Goal: Transaction & Acquisition: Purchase product/service

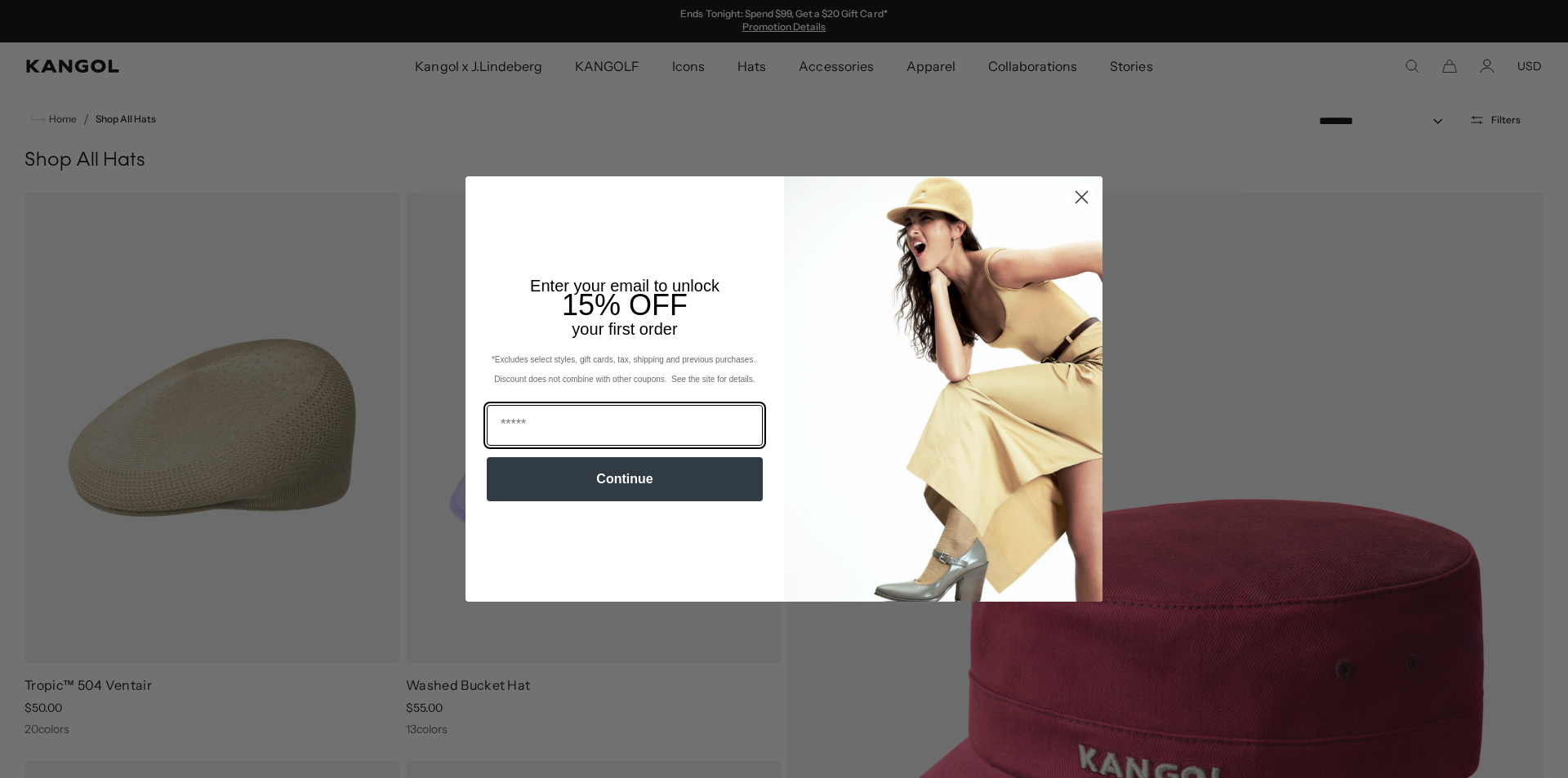
click at [583, 422] on input "Email" at bounding box center [624, 425] width 276 height 41
type input "**********"
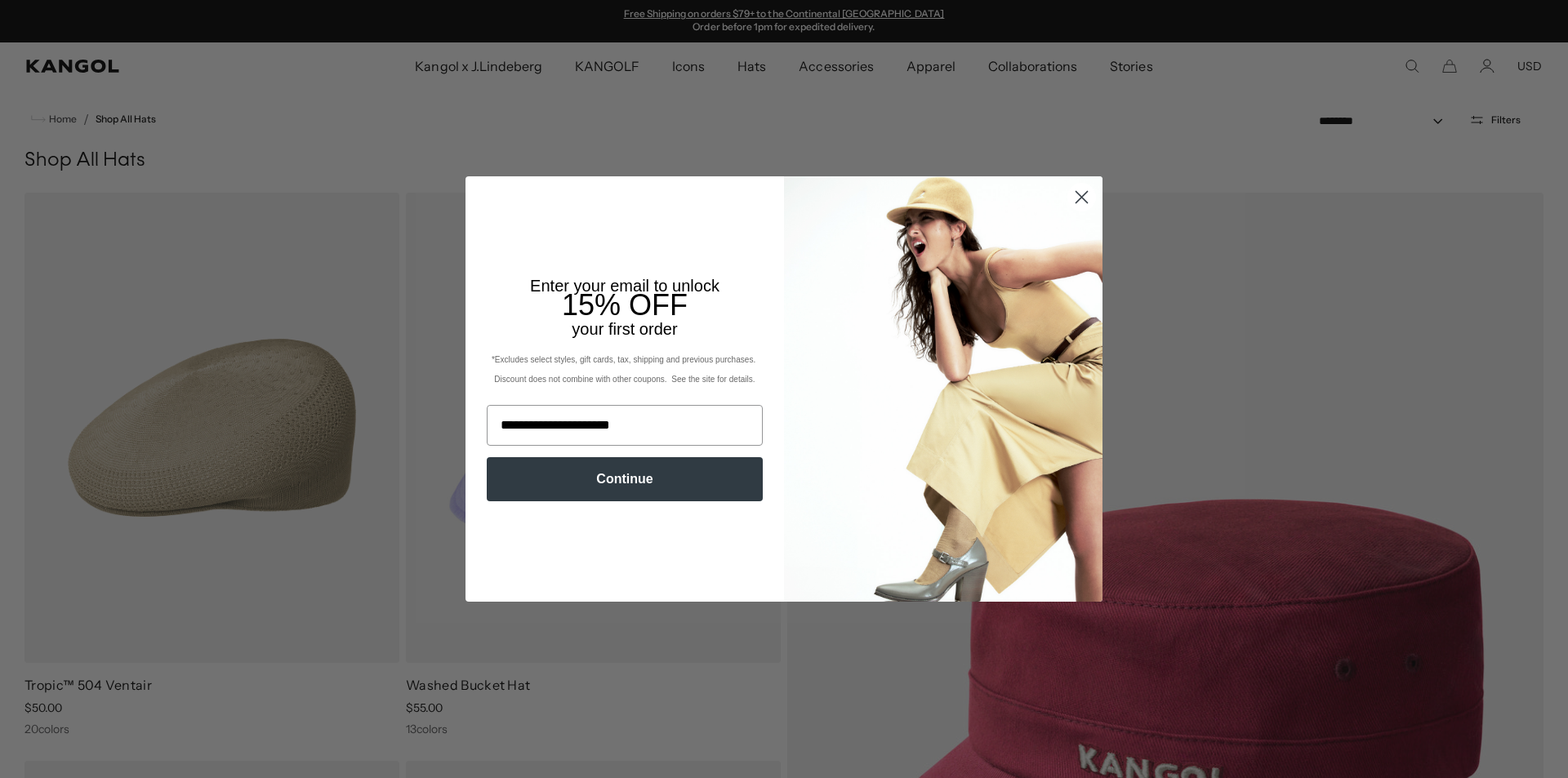
click at [625, 474] on button "Continue" at bounding box center [624, 479] width 276 height 44
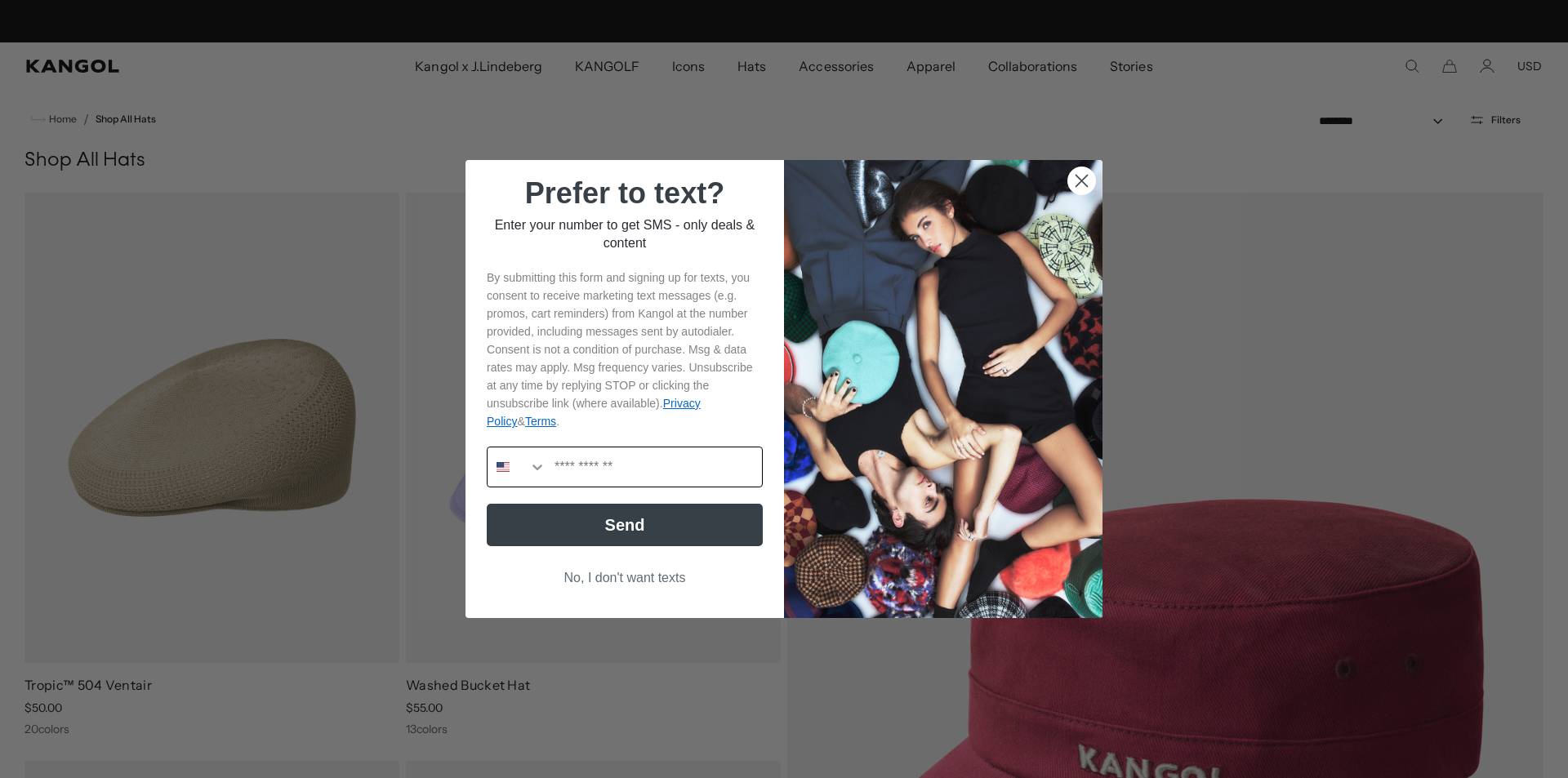
scroll to position [0, 0]
click at [600, 471] on input "Phone Number" at bounding box center [654, 467] width 216 height 40
type input "**********"
click at [627, 510] on button "Send" at bounding box center [624, 525] width 276 height 42
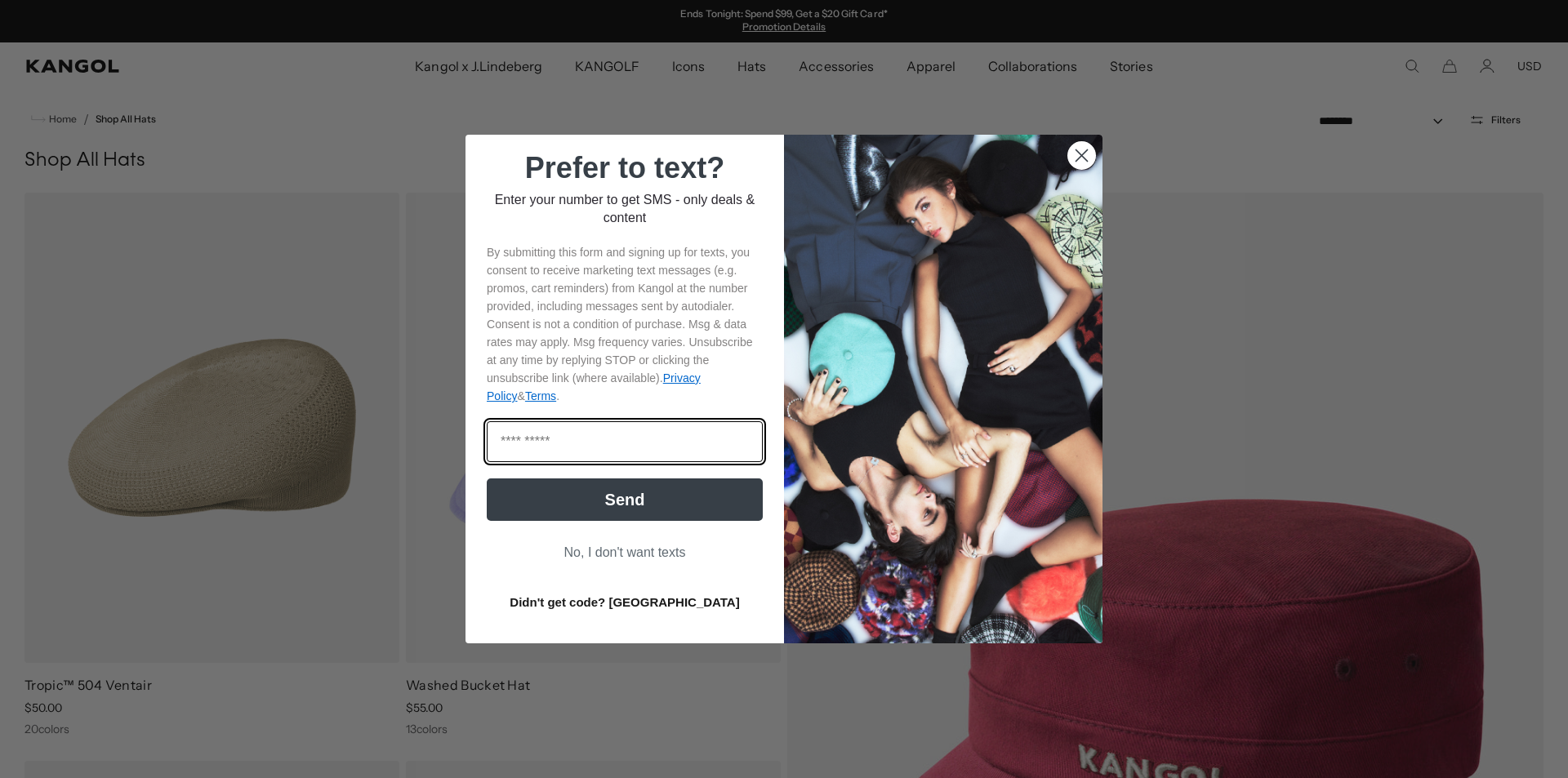
click at [606, 433] on input "Enter code" at bounding box center [624, 441] width 276 height 41
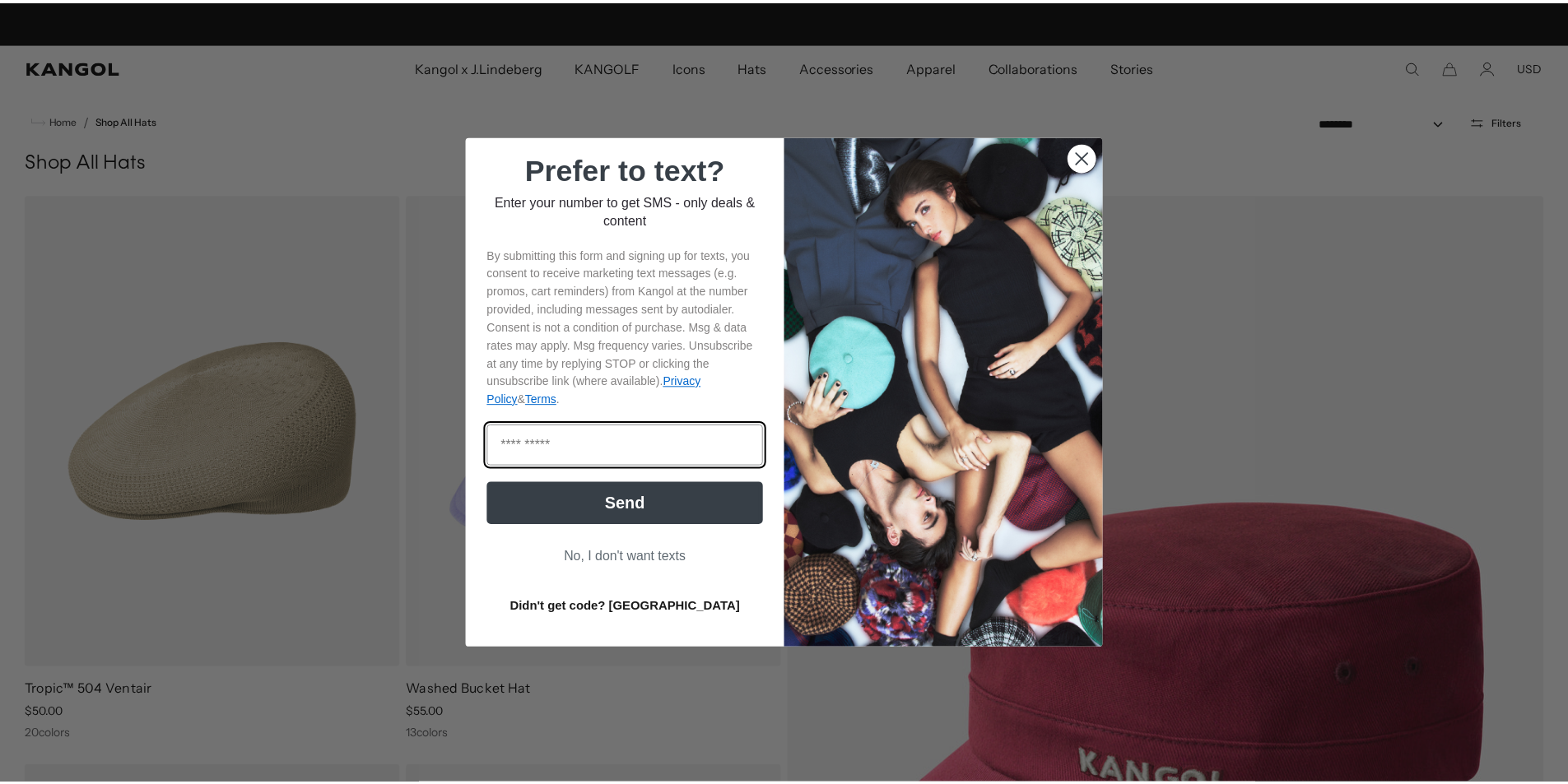
scroll to position [0, 339]
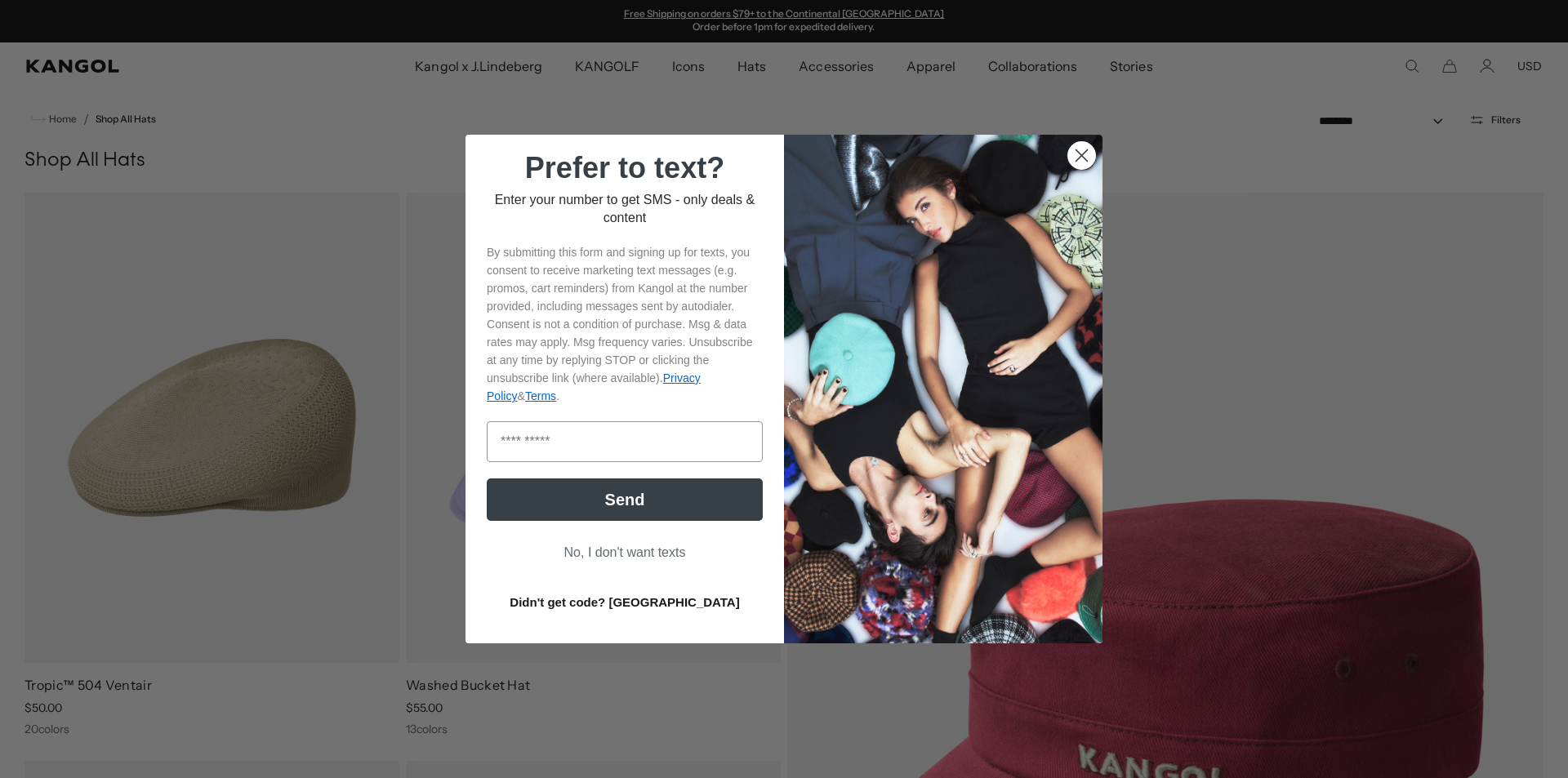
click at [1074, 152] on circle "Close dialog" at bounding box center [1081, 155] width 27 height 27
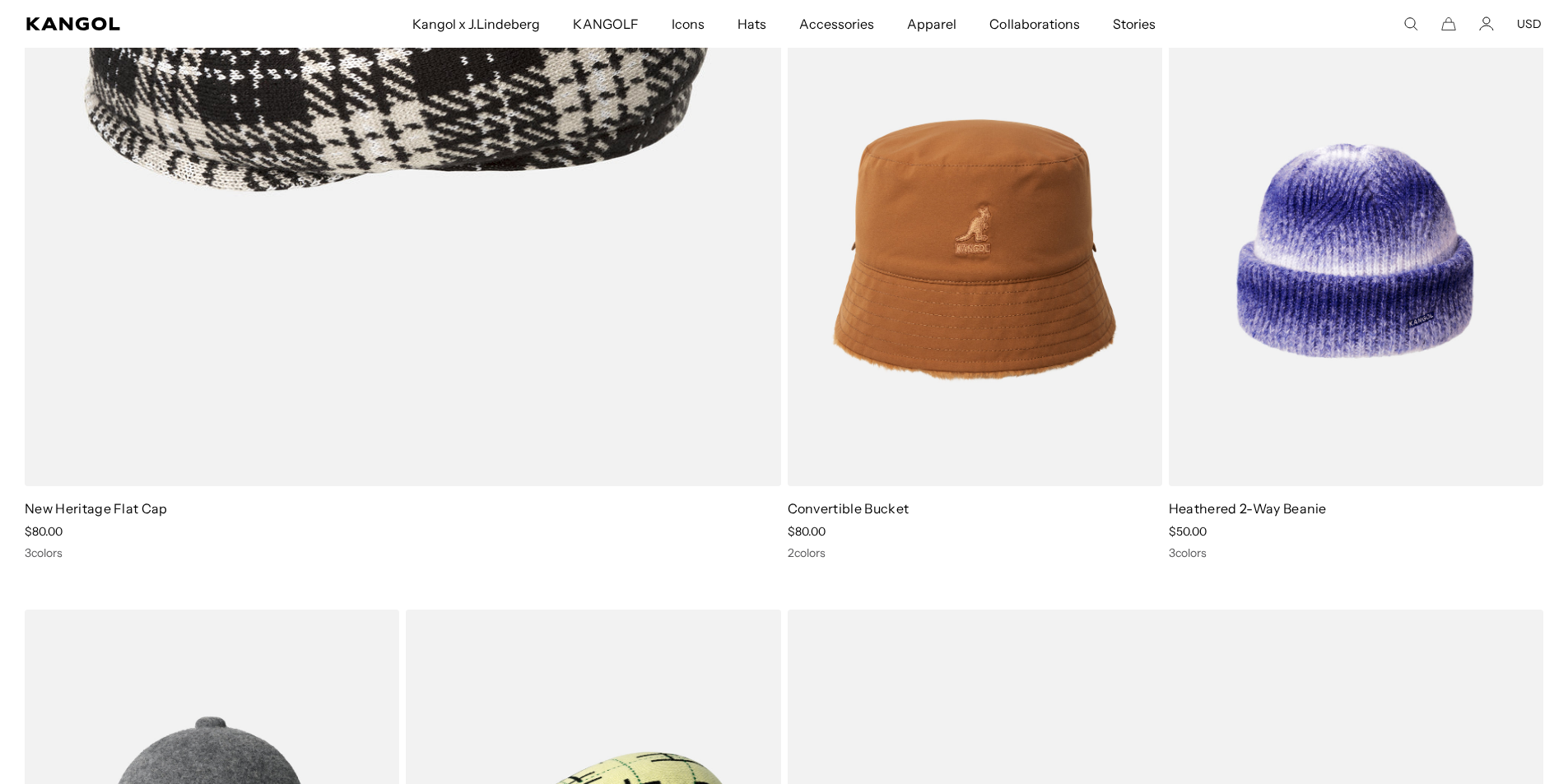
scroll to position [0, 0]
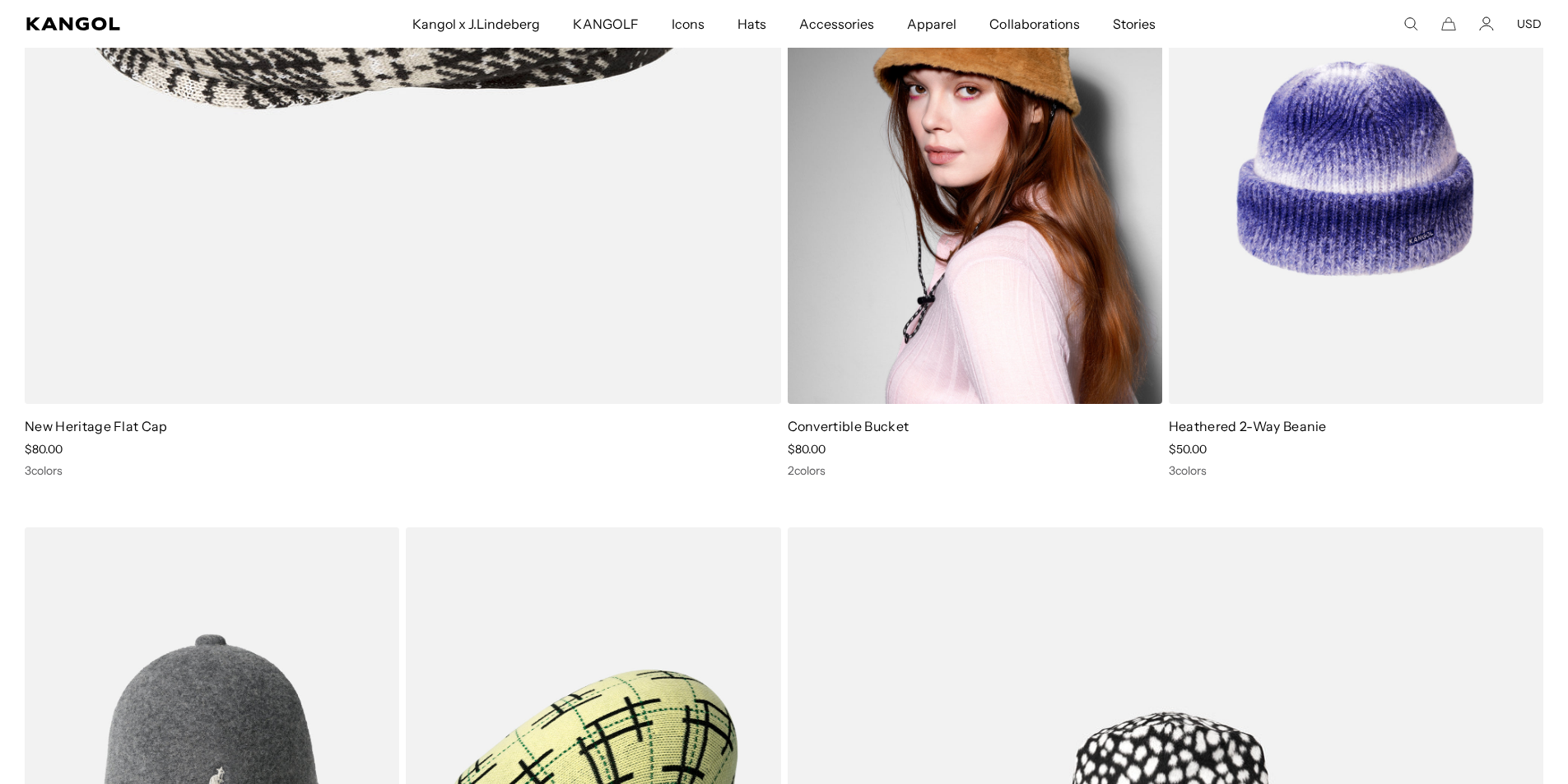
click at [884, 434] on link "Convertible Bucket" at bounding box center [849, 426] width 121 height 16
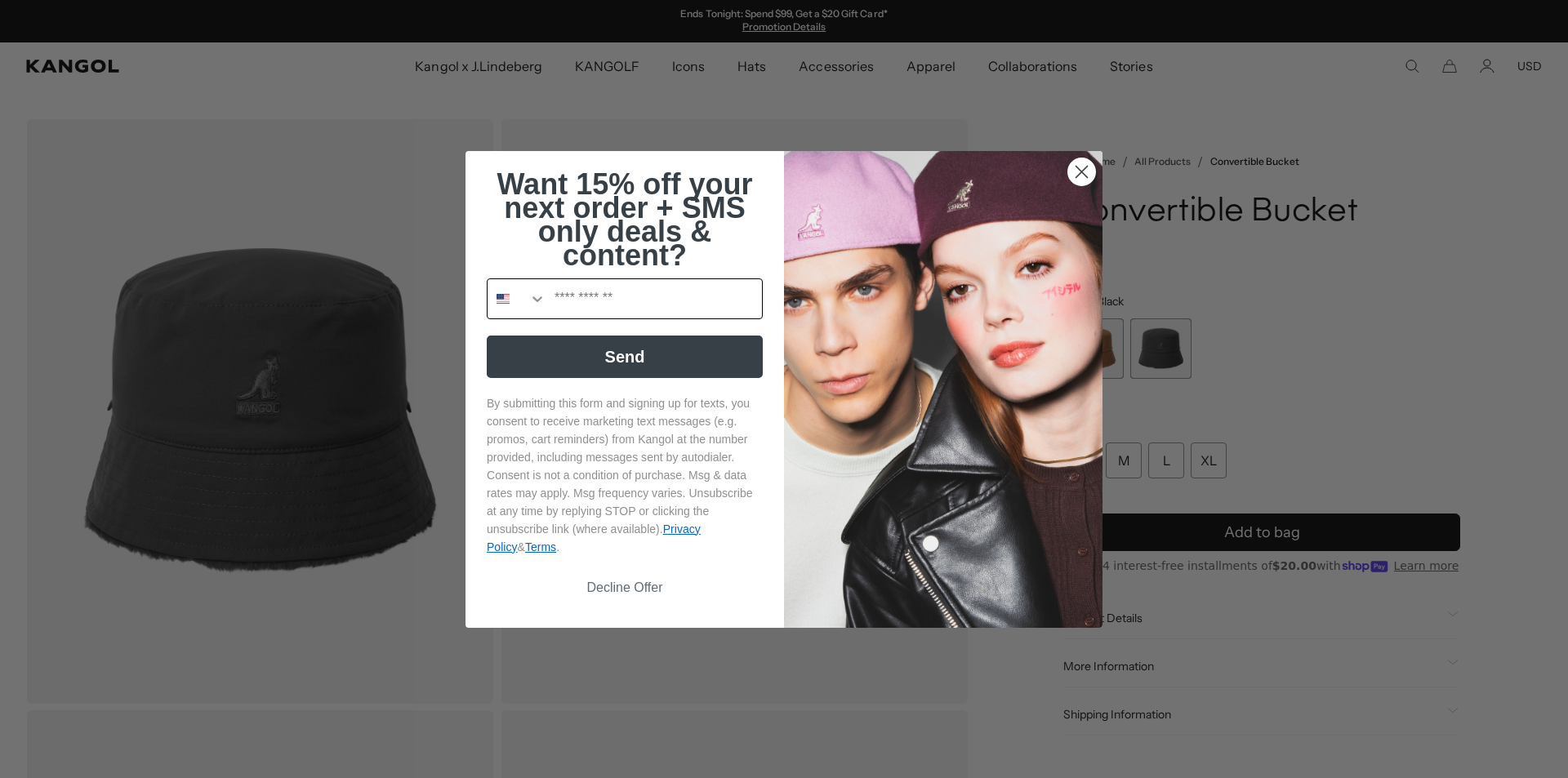
click at [647, 311] on input "Phone Number" at bounding box center [654, 300] width 216 height 40
type input "**********"
click at [639, 356] on button "Send" at bounding box center [624, 356] width 276 height 42
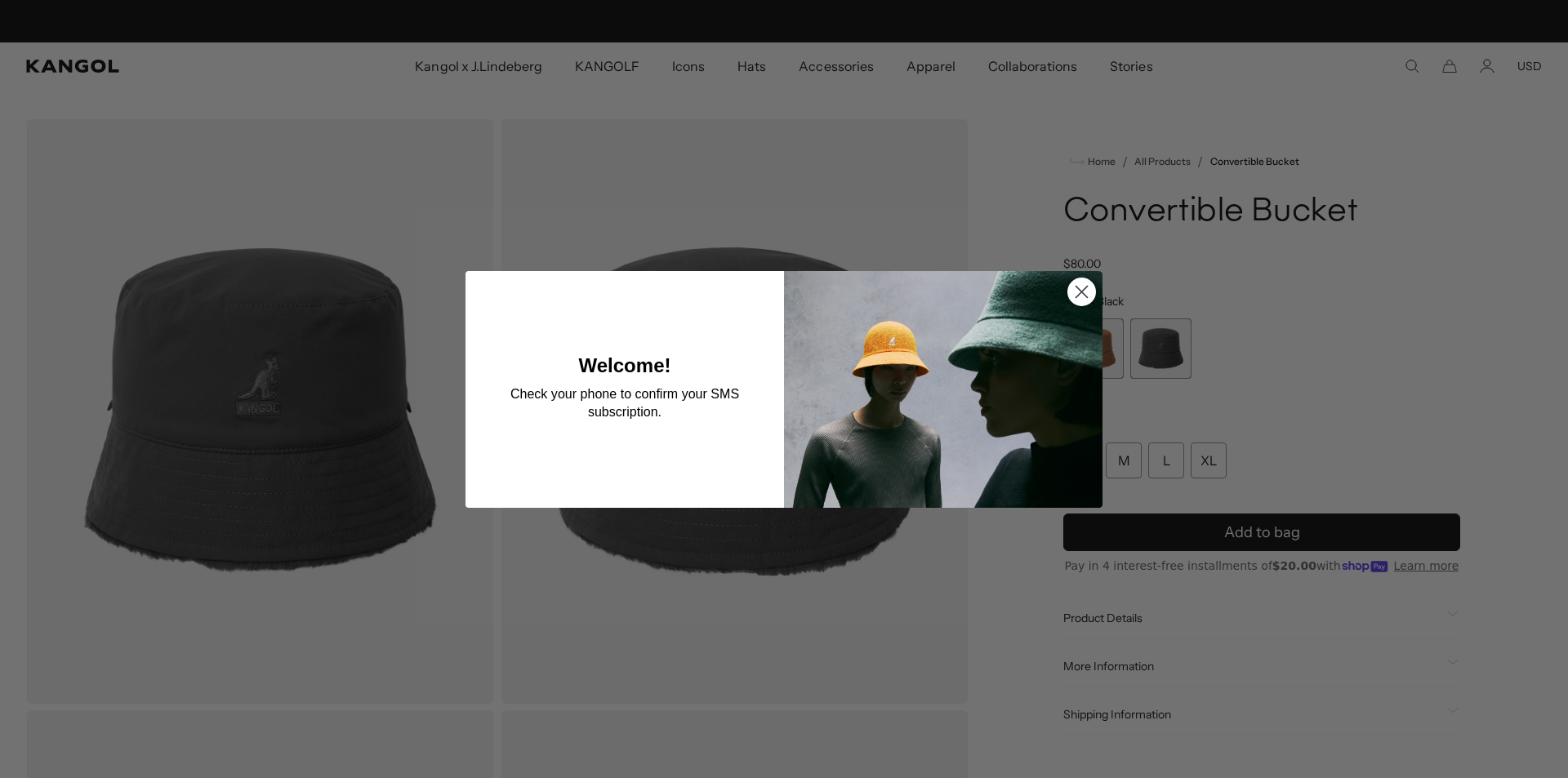
scroll to position [0, 336]
click at [1076, 293] on icon "Close dialog" at bounding box center [1082, 292] width 11 height 11
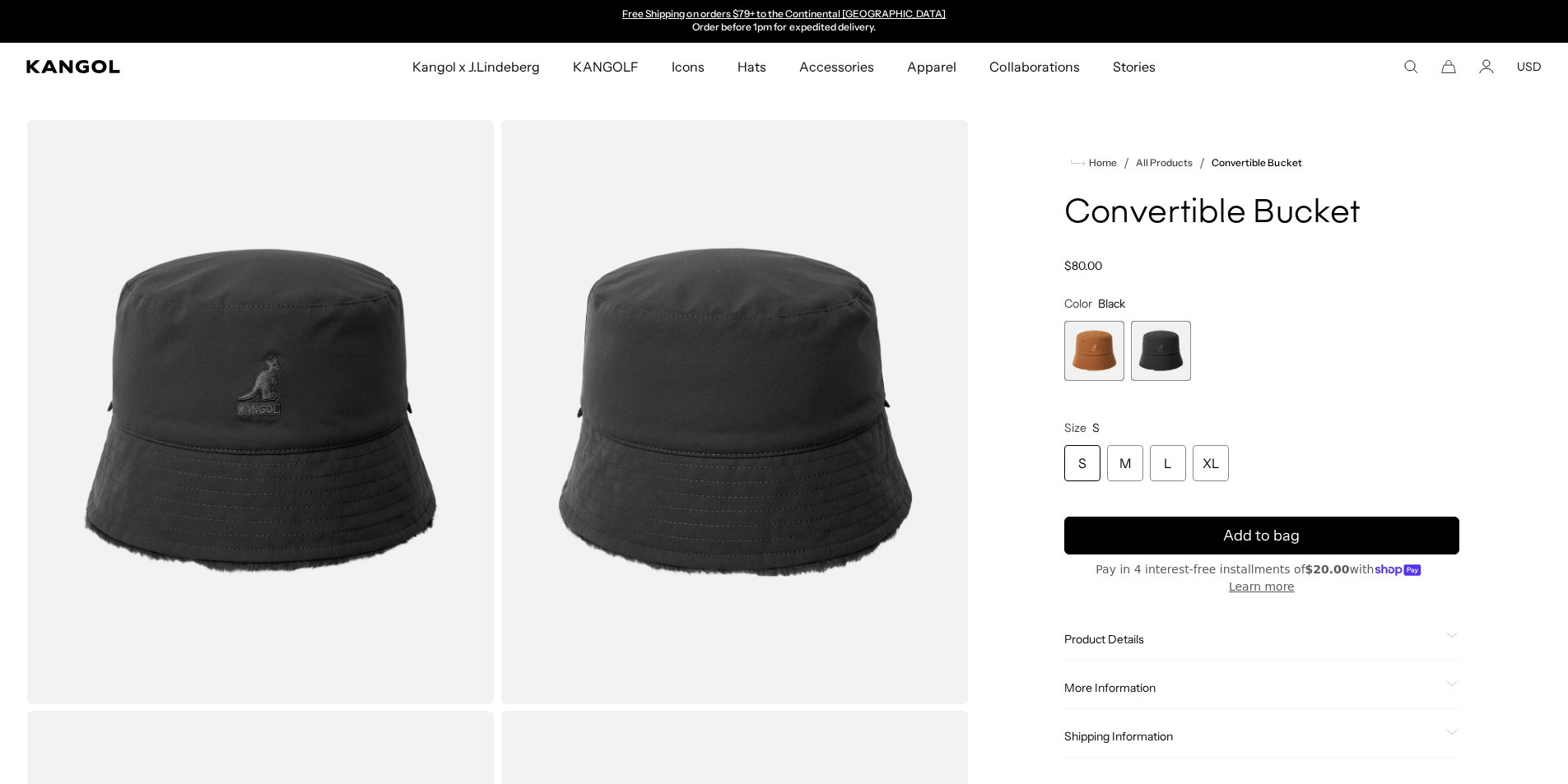
click at [802, 459] on img "Gallery Viewer" at bounding box center [734, 413] width 468 height 585
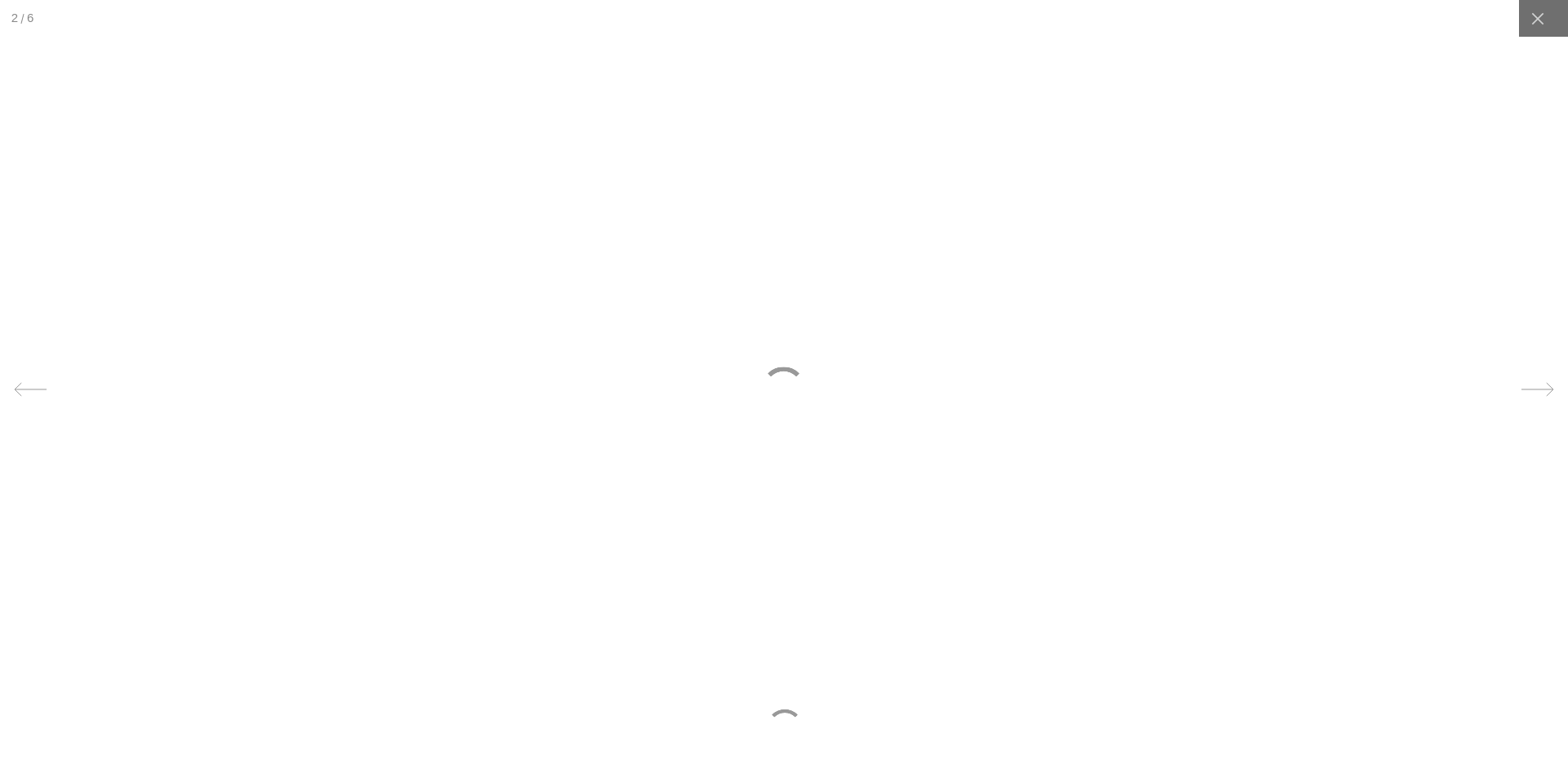
scroll to position [0, 0]
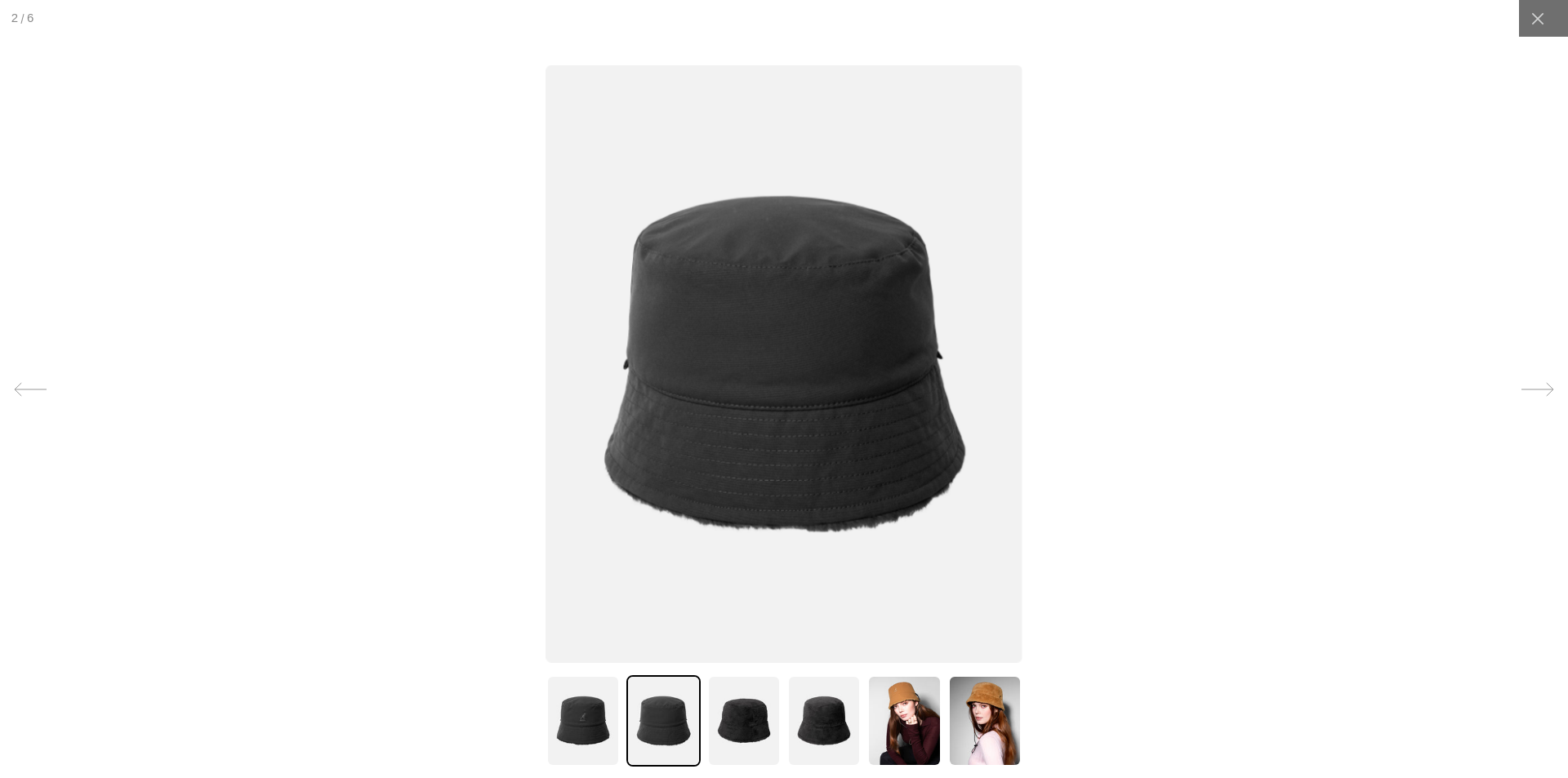
click at [744, 727] on img at bounding box center [744, 721] width 73 height 91
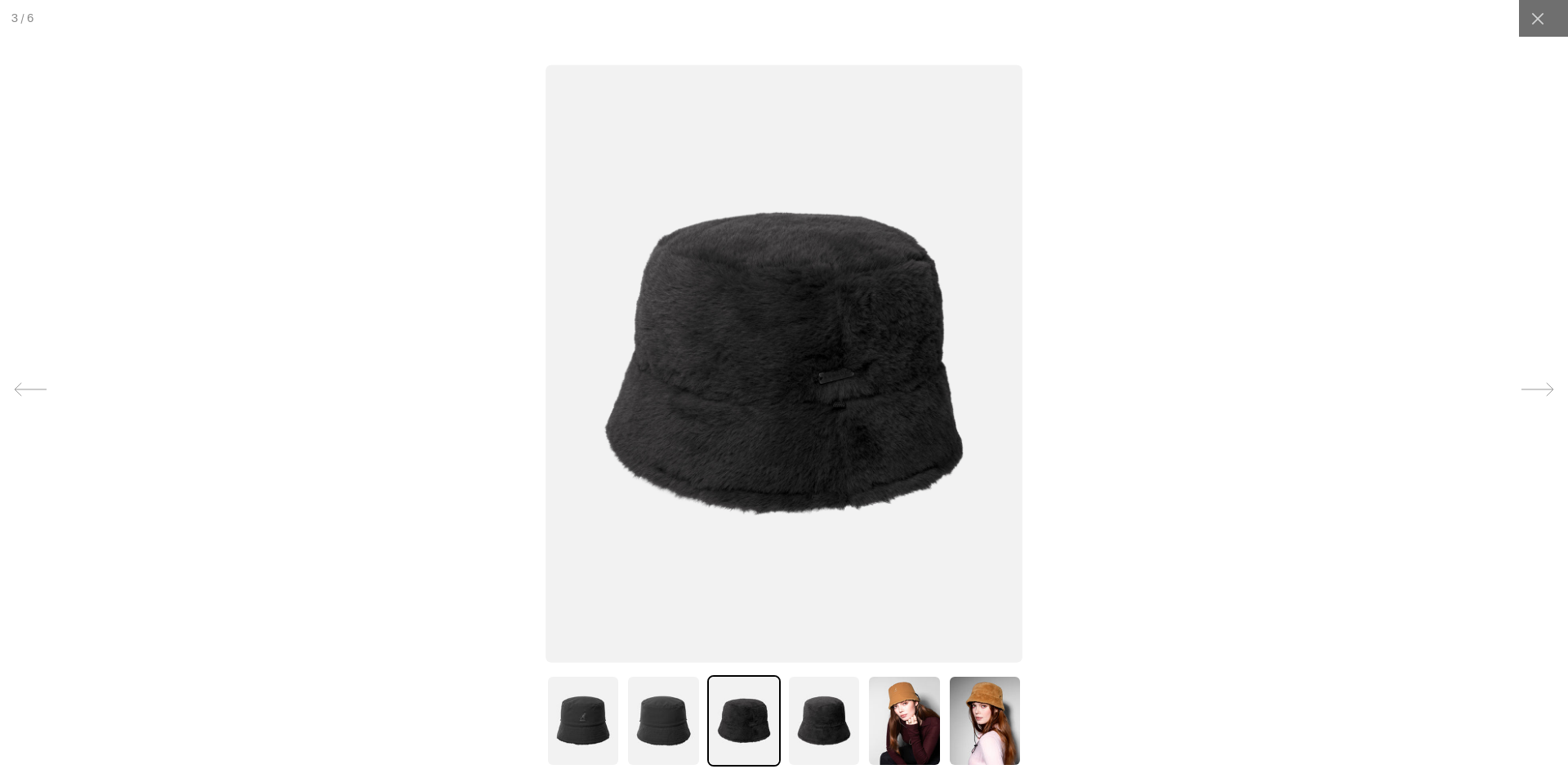
scroll to position [0, 336]
click at [816, 711] on img at bounding box center [824, 721] width 73 height 91
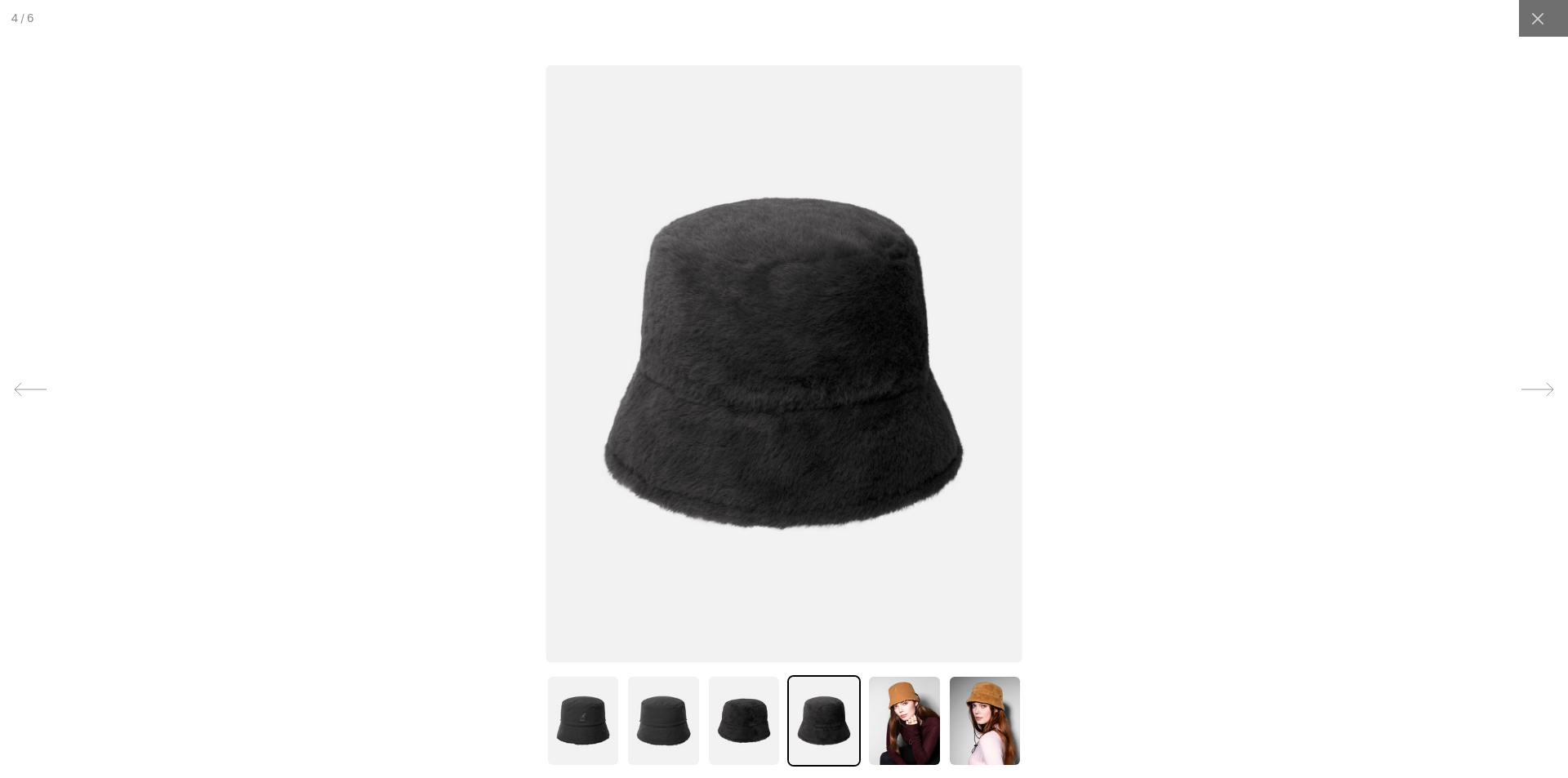
click at [580, 735] on img at bounding box center [583, 721] width 73 height 91
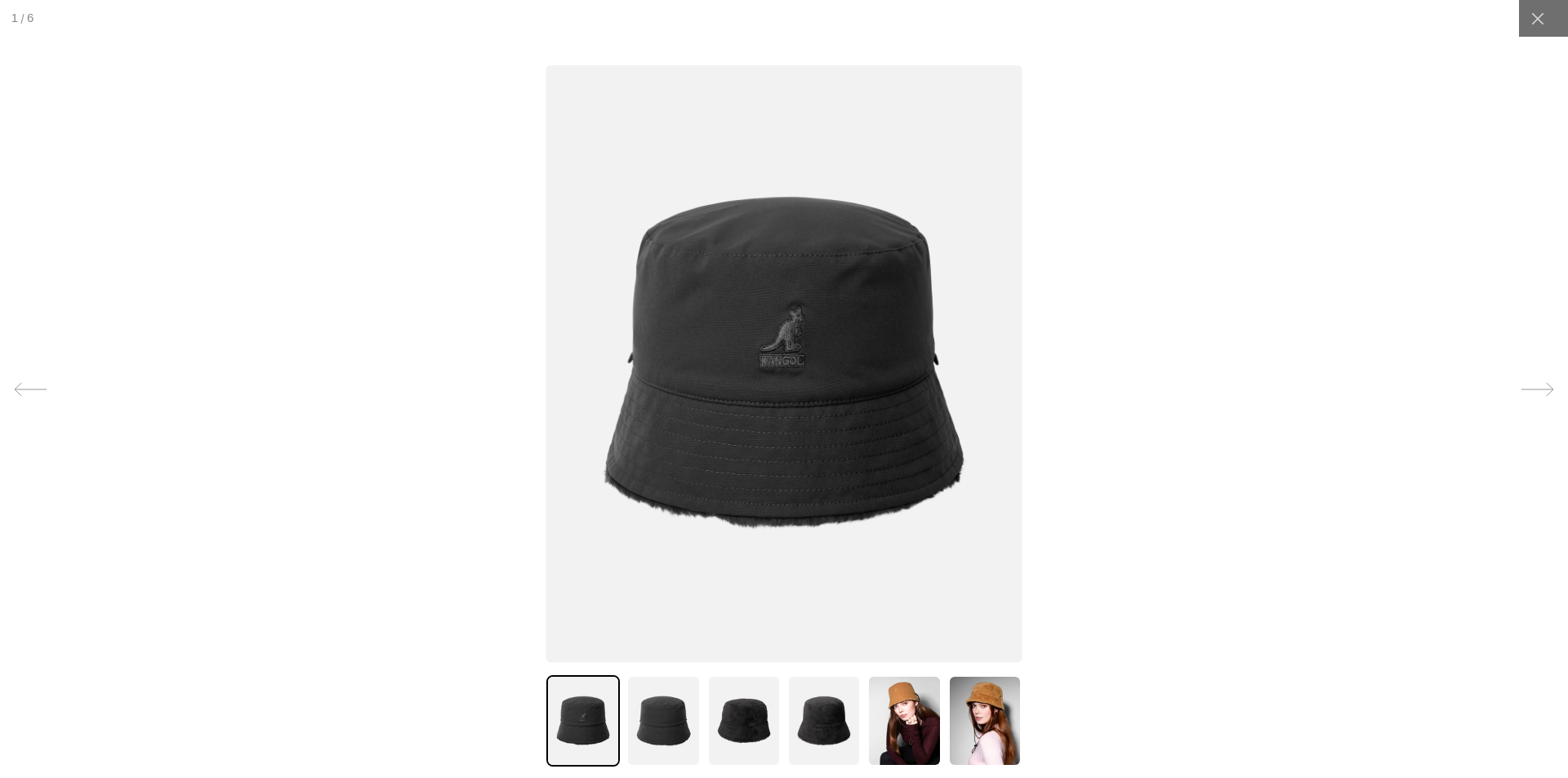
click at [797, 721] on img at bounding box center [824, 721] width 73 height 91
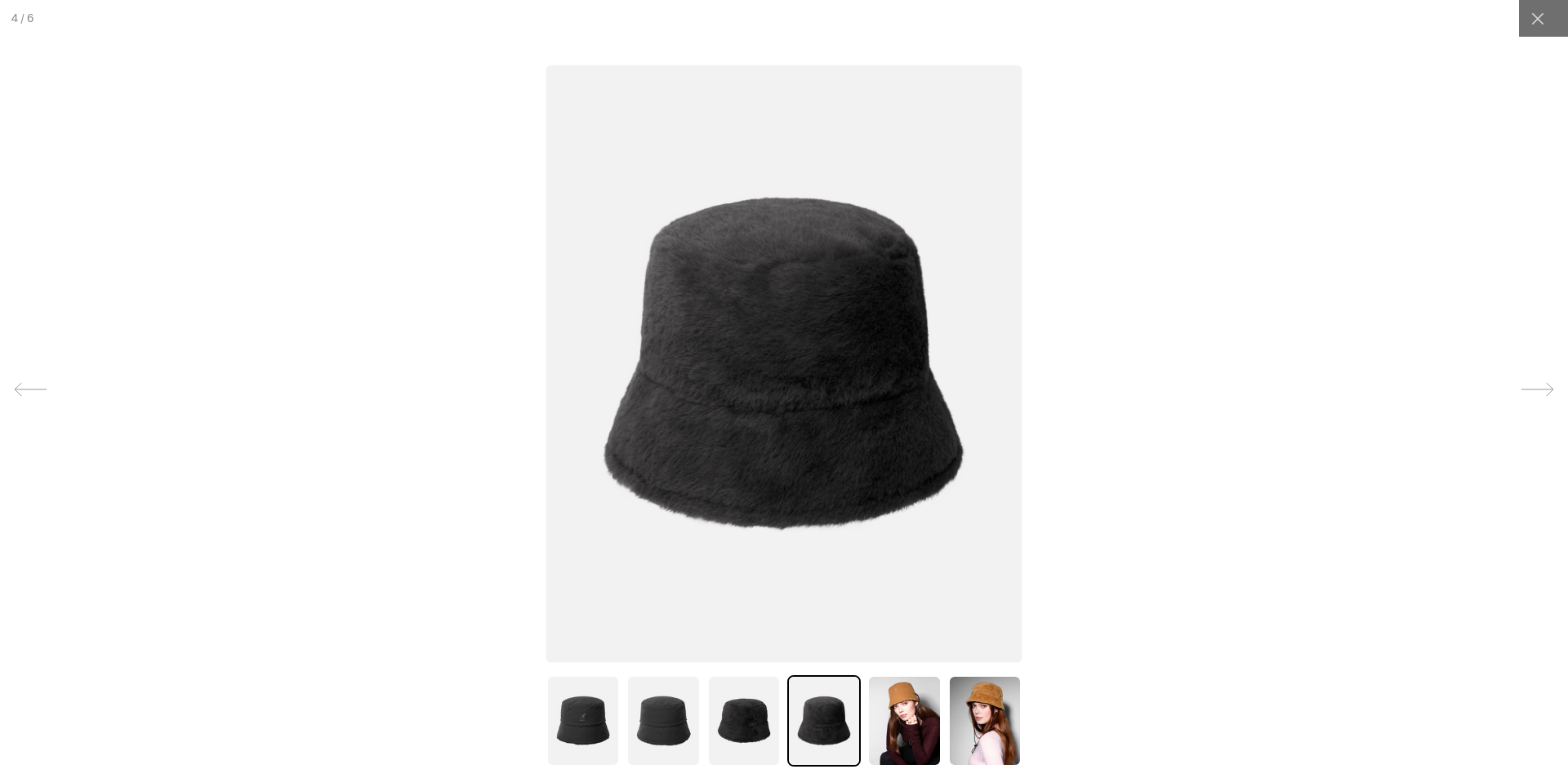
click at [753, 722] on img at bounding box center [744, 721] width 73 height 91
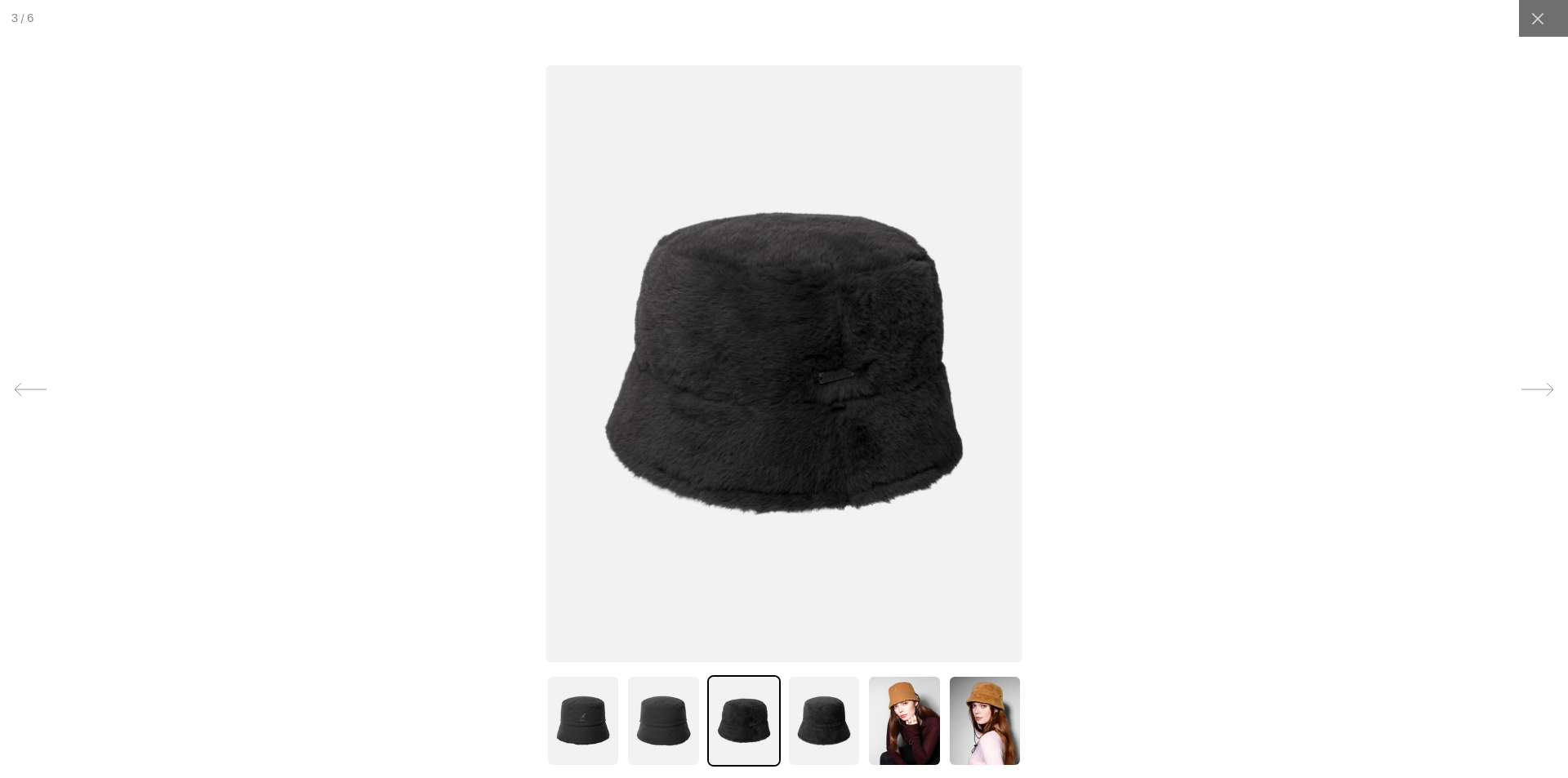
scroll to position [0, 0]
click at [650, 723] on img at bounding box center [663, 721] width 73 height 91
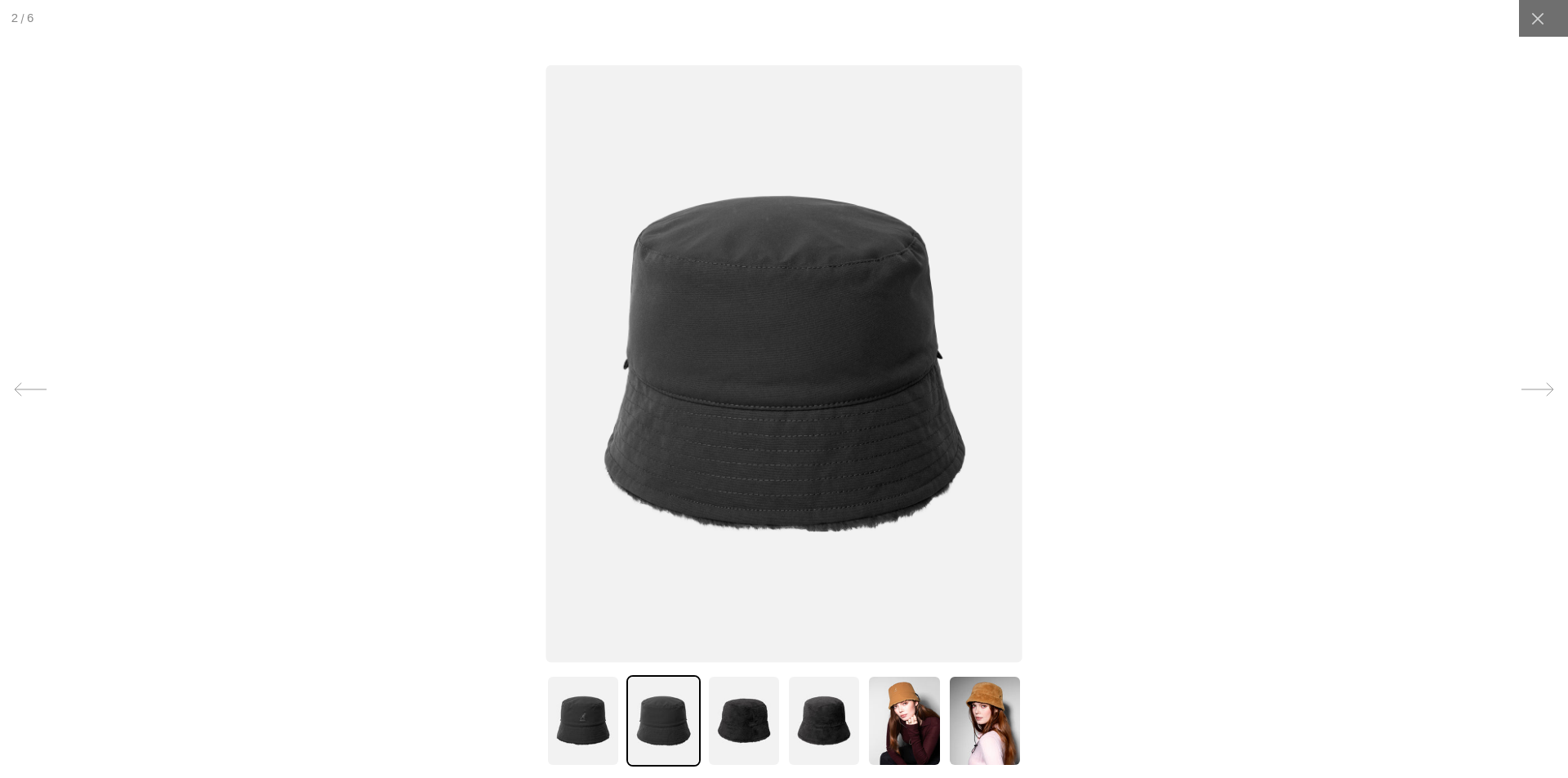
click at [549, 723] on img at bounding box center [583, 721] width 73 height 91
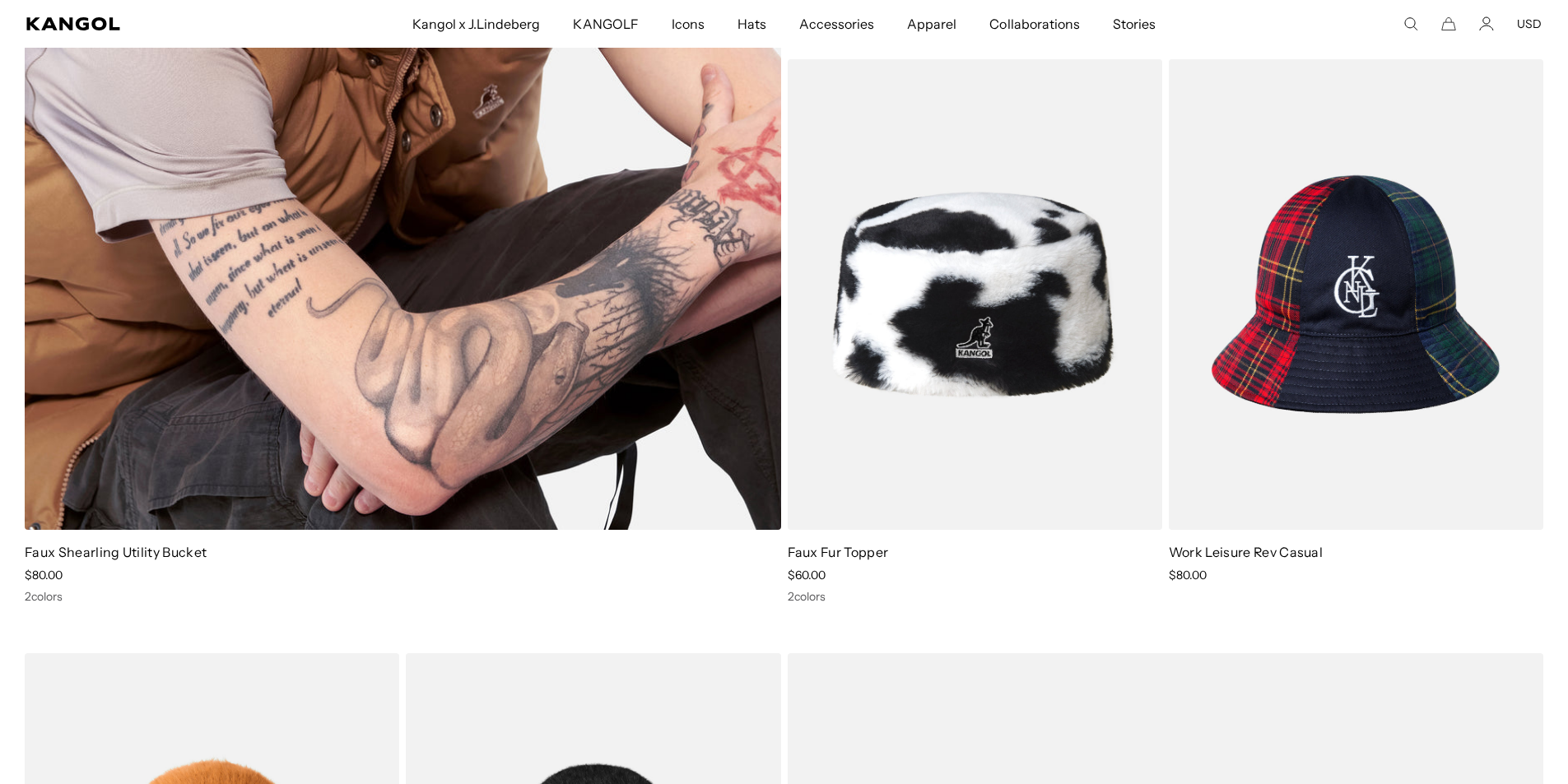
scroll to position [0, 339]
click at [135, 556] on link "Faux Shearling Utility Bucket" at bounding box center [116, 551] width 182 height 16
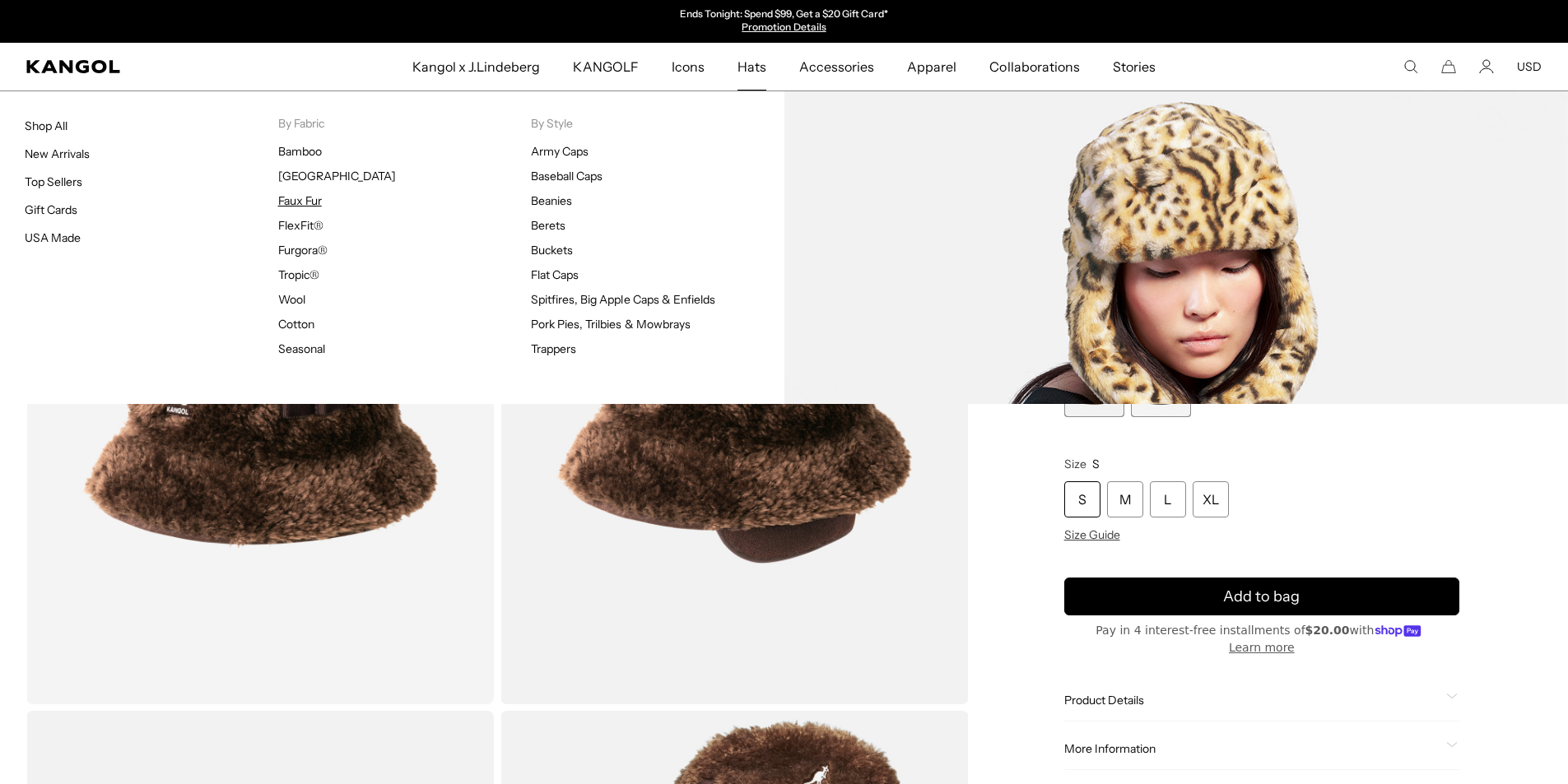
click at [301, 203] on link "Faux Fur" at bounding box center [300, 201] width 44 height 15
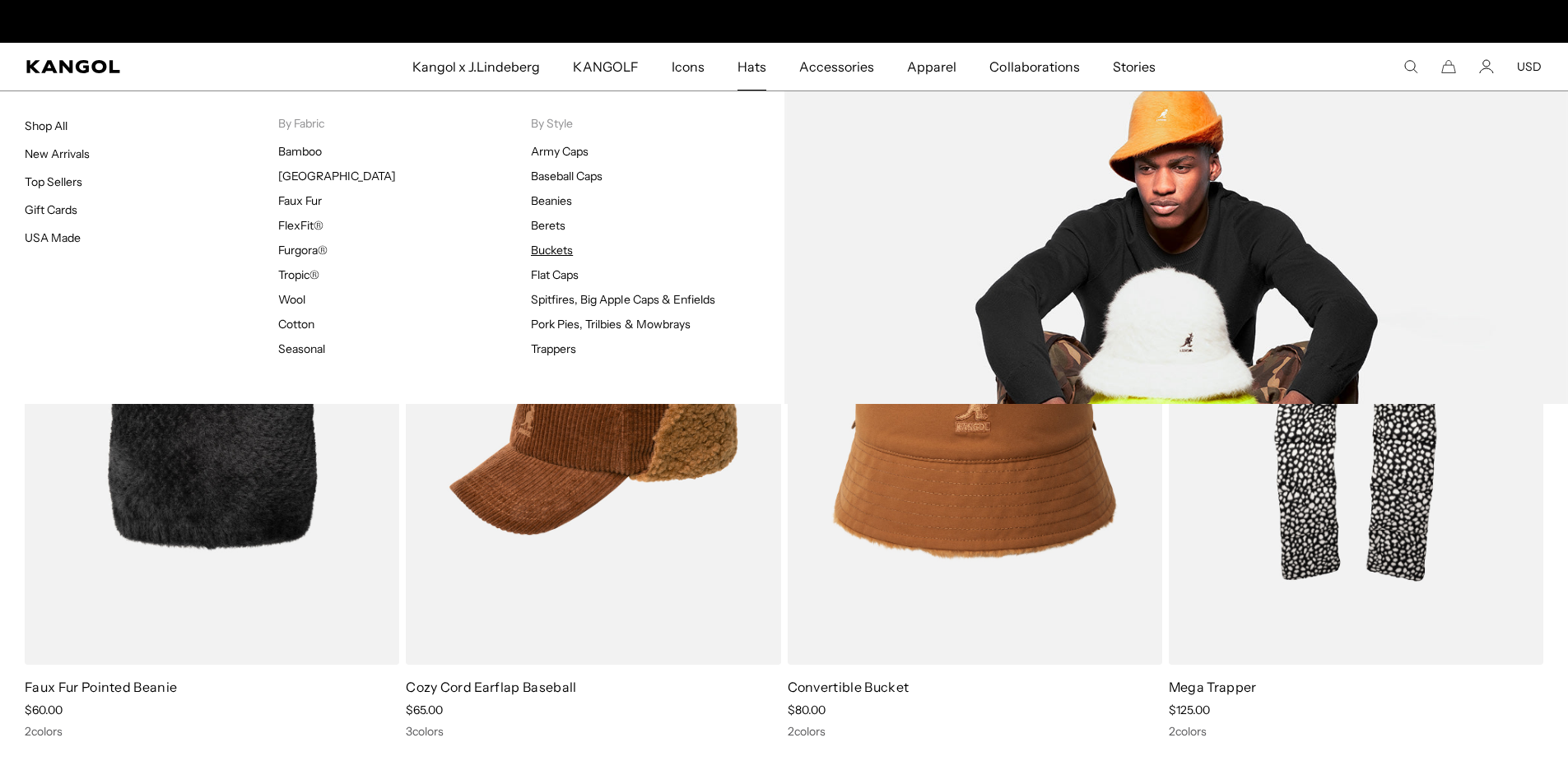
scroll to position [0, 339]
click at [550, 247] on link "Buckets" at bounding box center [551, 251] width 42 height 15
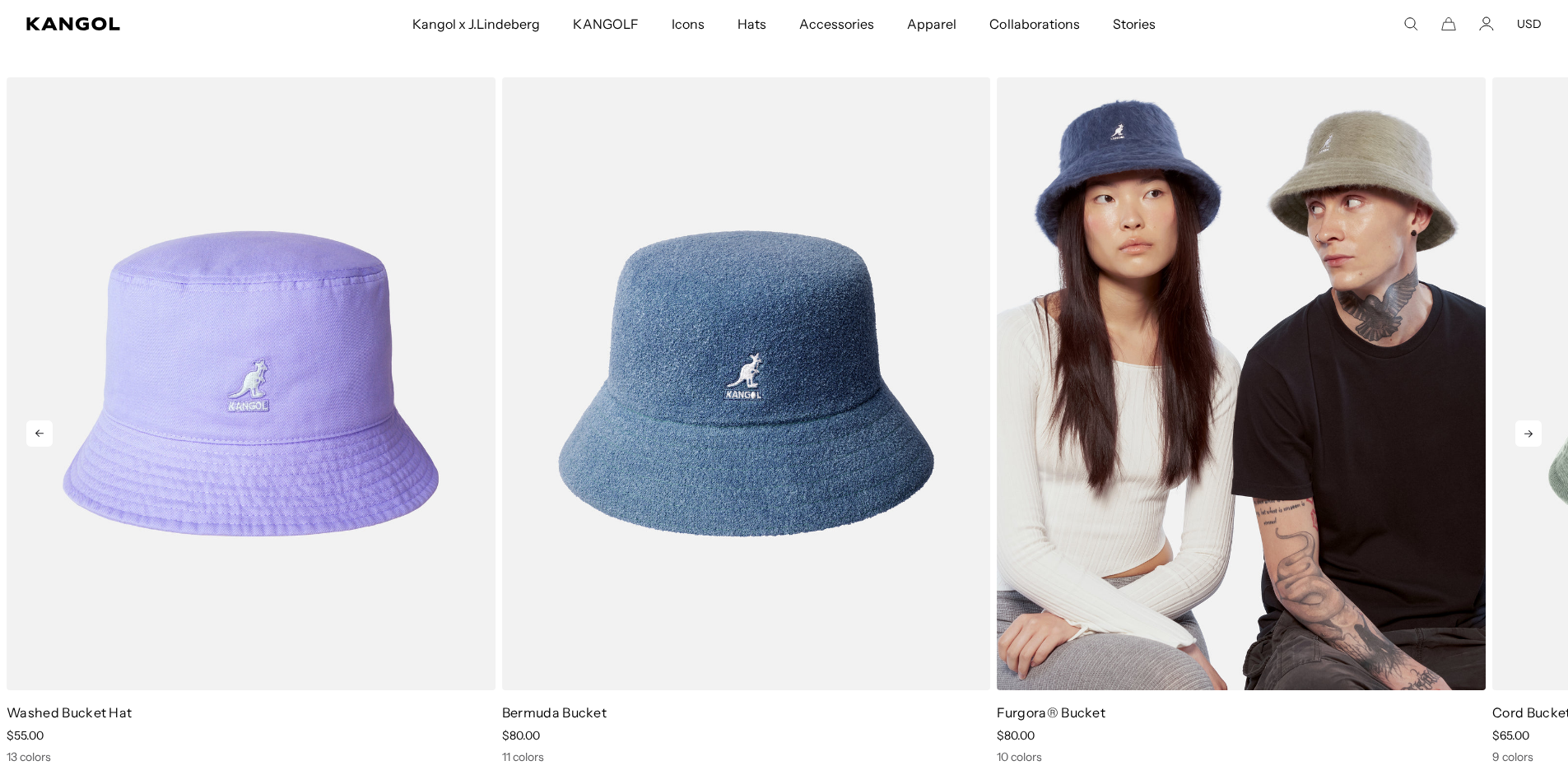
click at [1185, 573] on img "3 of 10" at bounding box center [1241, 384] width 489 height 613
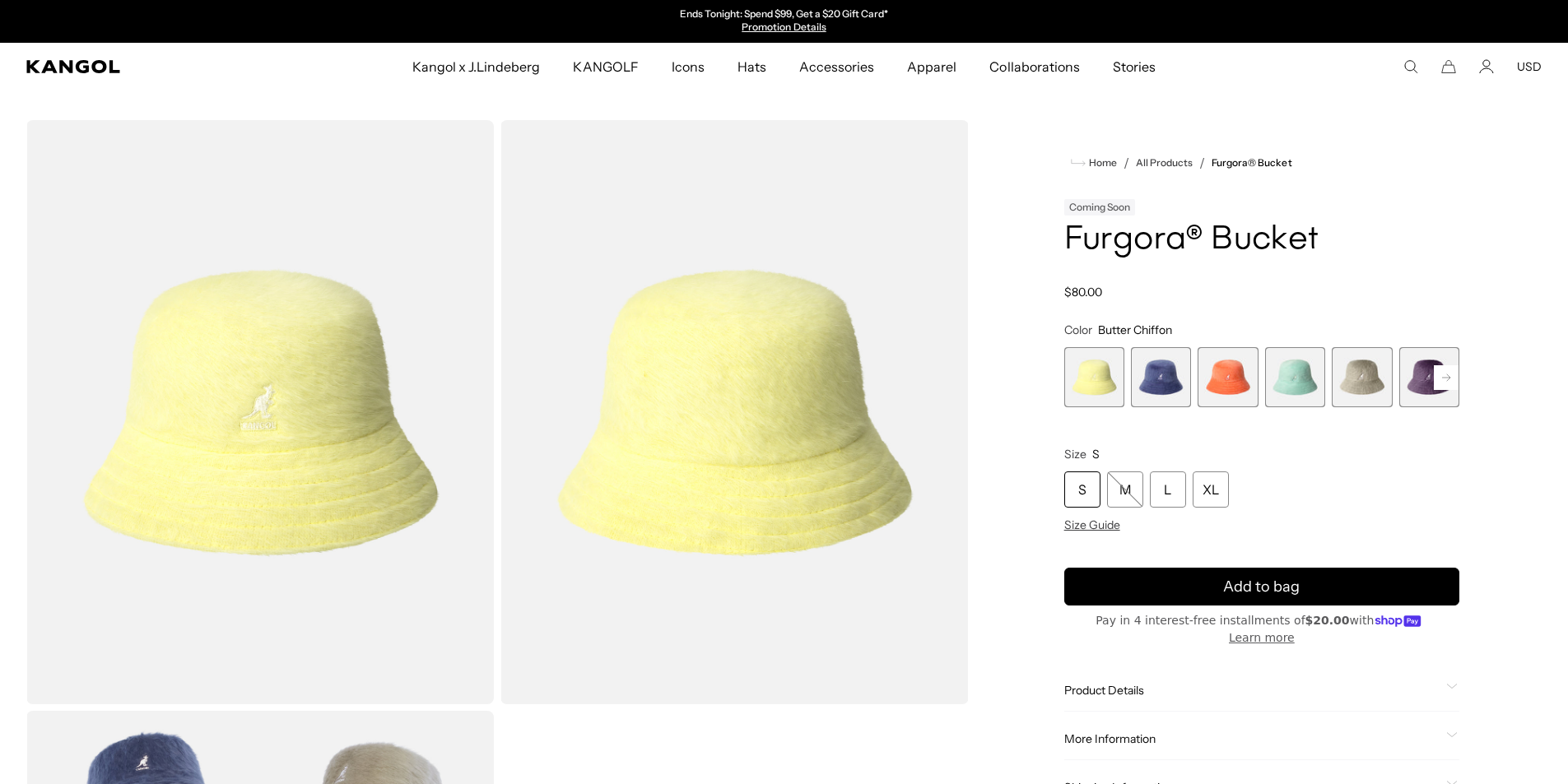
click at [1451, 383] on rect at bounding box center [1447, 378] width 25 height 25
click at [1451, 377] on rect at bounding box center [1447, 378] width 25 height 25
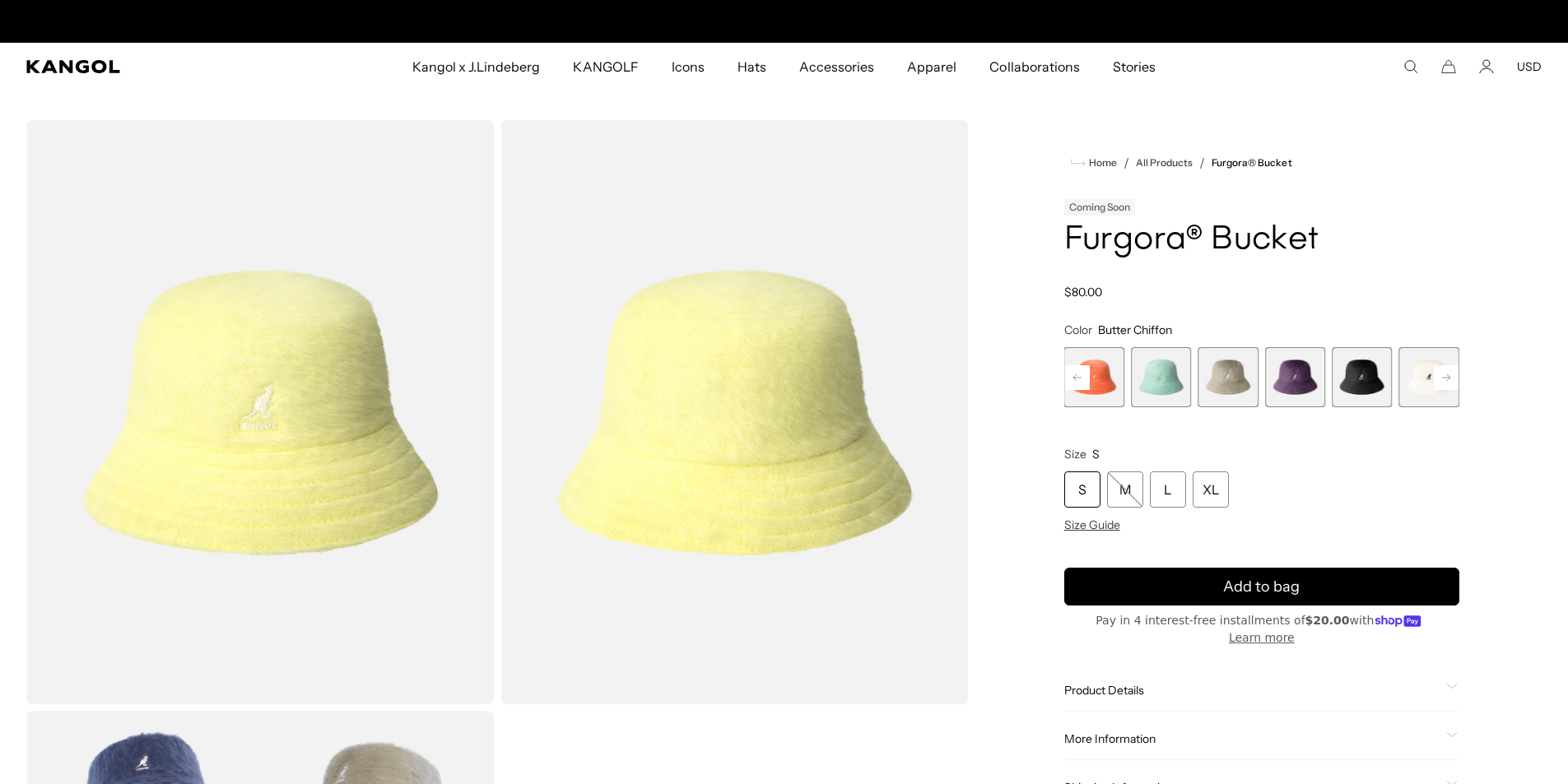
click at [1443, 376] on rect at bounding box center [1447, 378] width 25 height 25
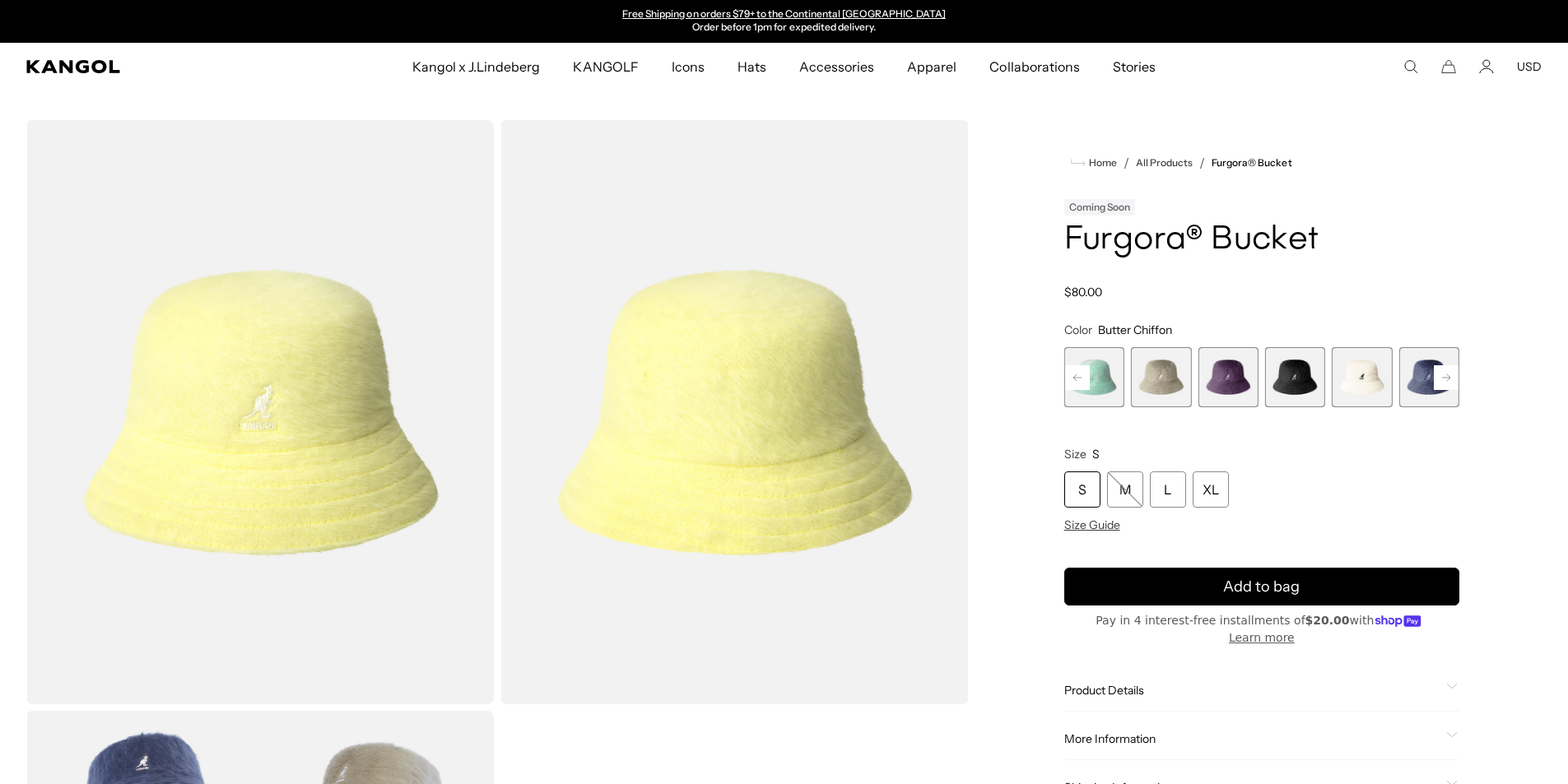
click at [1447, 375] on icon at bounding box center [1446, 377] width 9 height 7
click at [1447, 375] on div "Previous Next Butter Chiffon Variant sold out or unavailable Hazy Indigo Varian…" at bounding box center [1261, 377] width 395 height 60
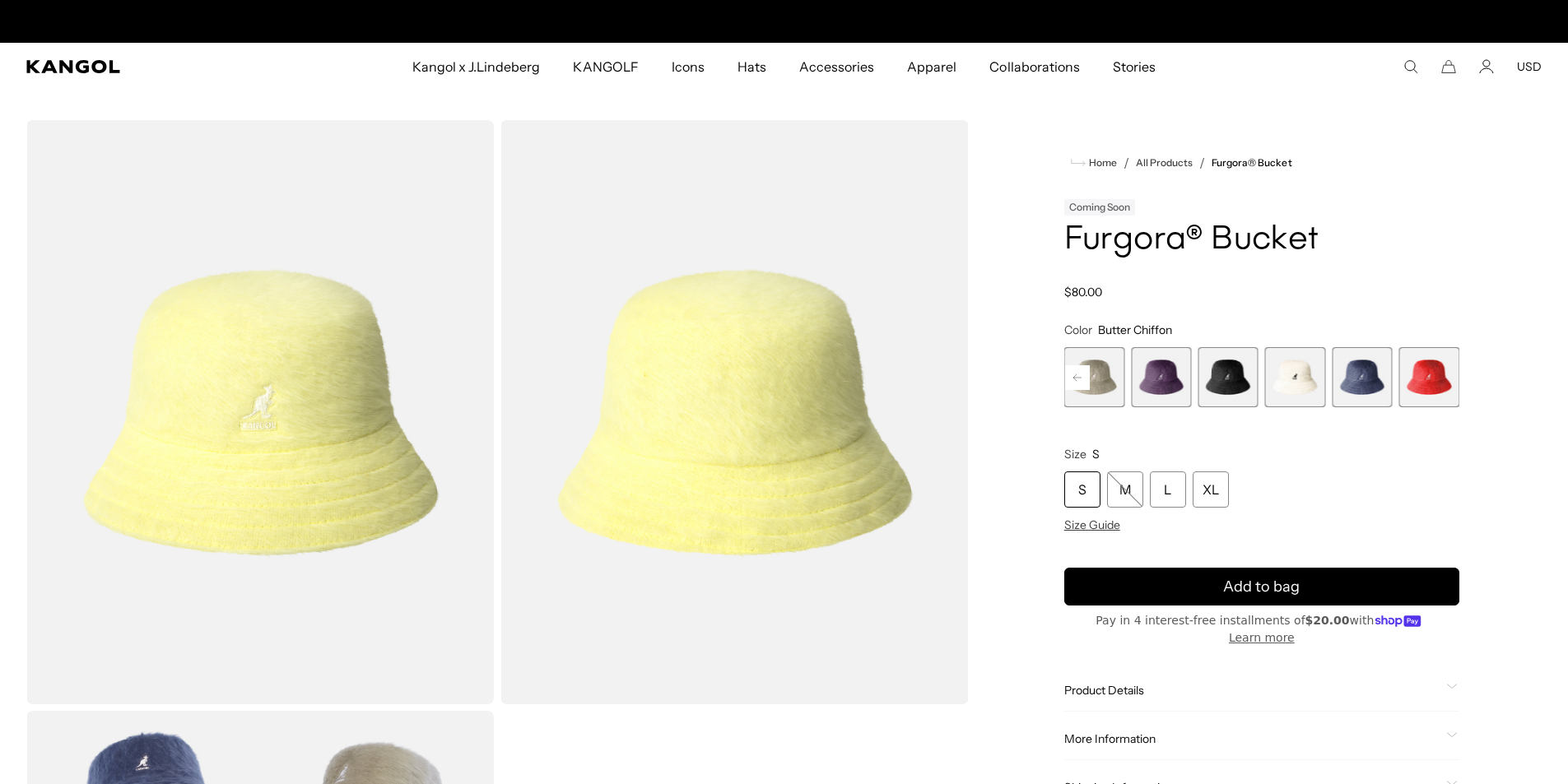
click at [1083, 377] on rect at bounding box center [1077, 378] width 25 height 25
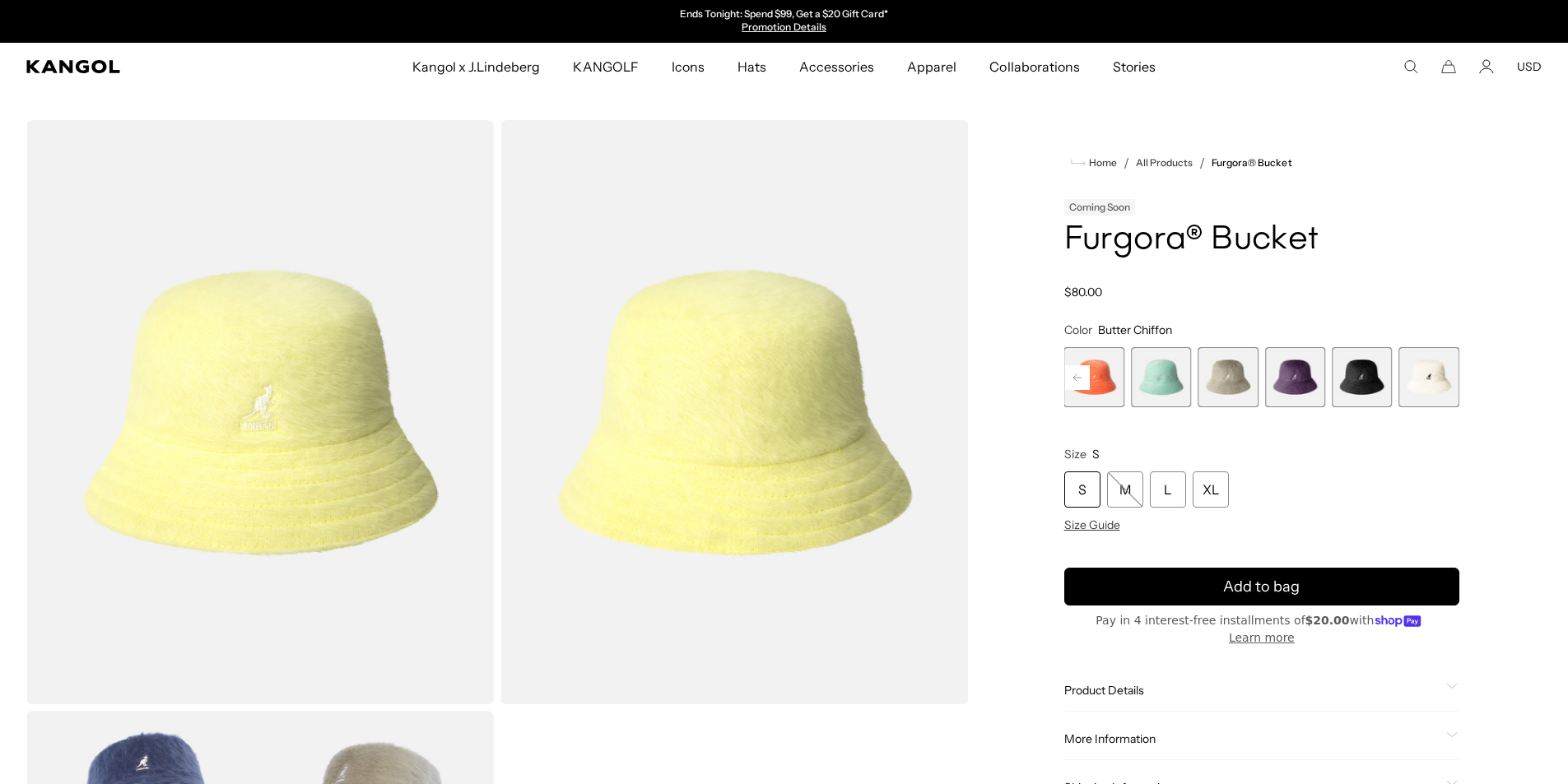
click at [1083, 377] on rect at bounding box center [1077, 378] width 25 height 25
click at [1083, 377] on div "Previous Next Butter Chiffon Variant sold out or unavailable Hazy Indigo Varian…" at bounding box center [1261, 377] width 395 height 60
click at [1083, 377] on span "1 of 10" at bounding box center [1093, 377] width 60 height 60
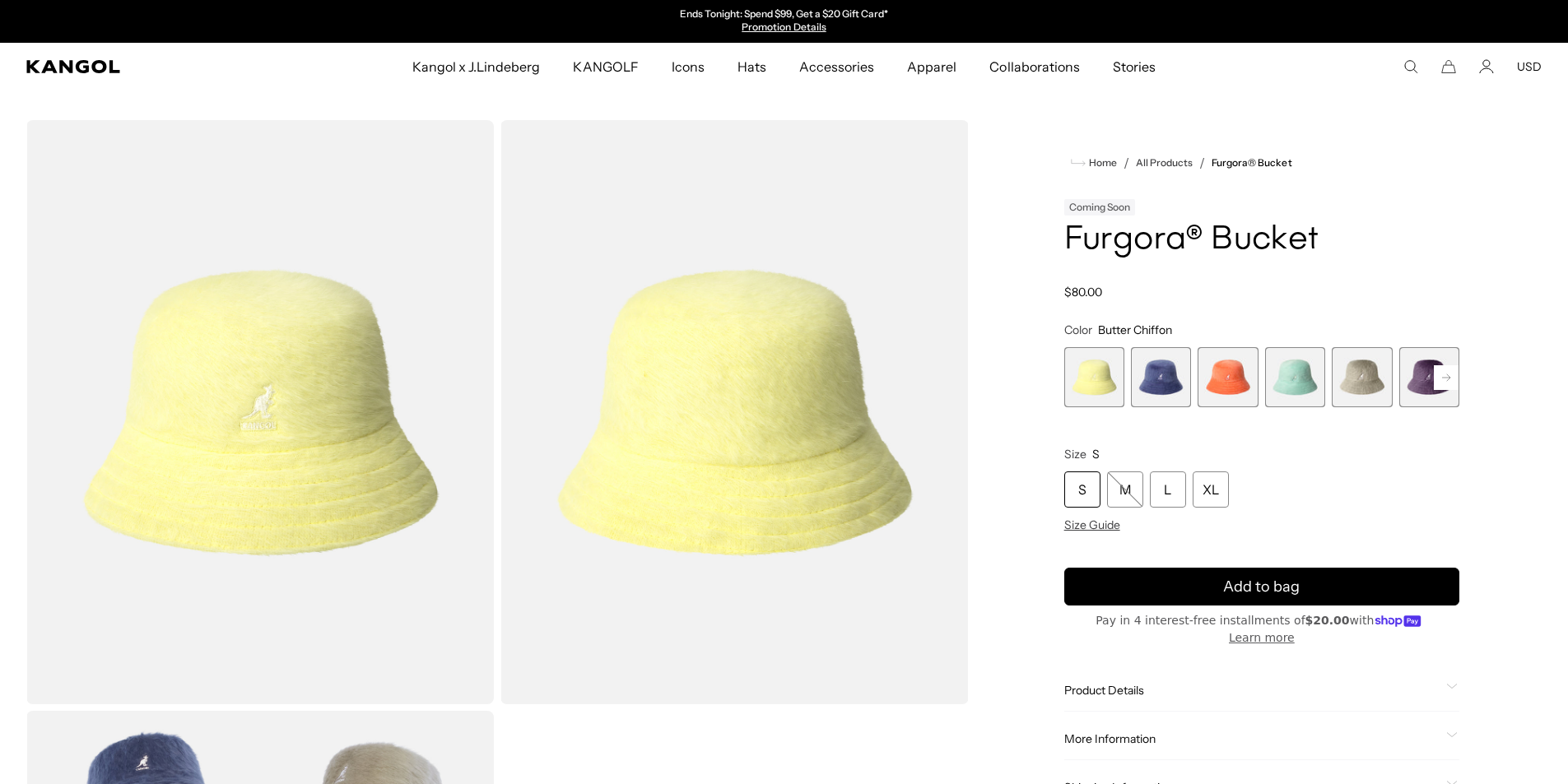
click at [1175, 390] on span "2 of 10" at bounding box center [1161, 377] width 60 height 60
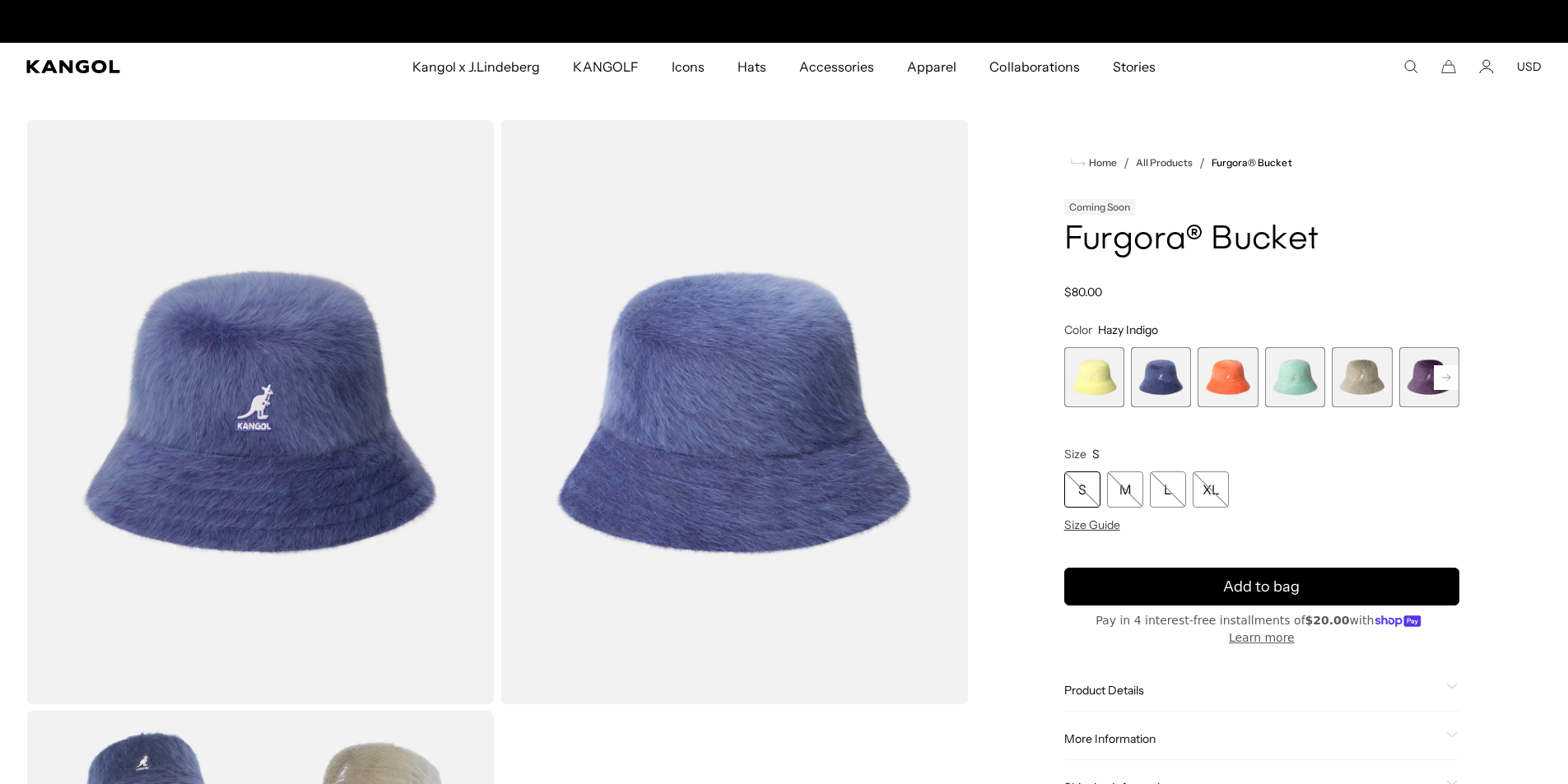
scroll to position [0, 339]
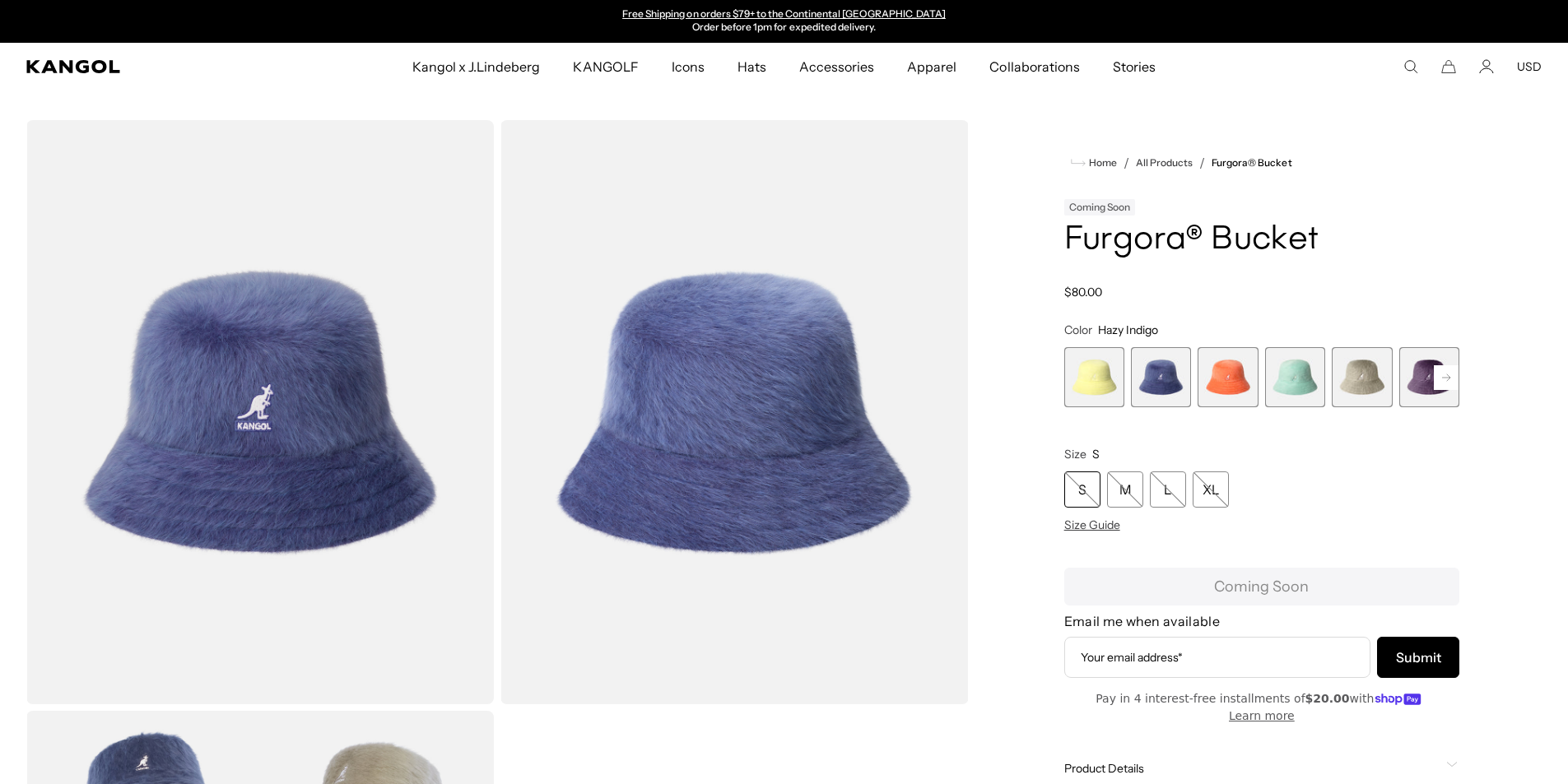
click at [1231, 387] on span "3 of 10" at bounding box center [1227, 377] width 60 height 60
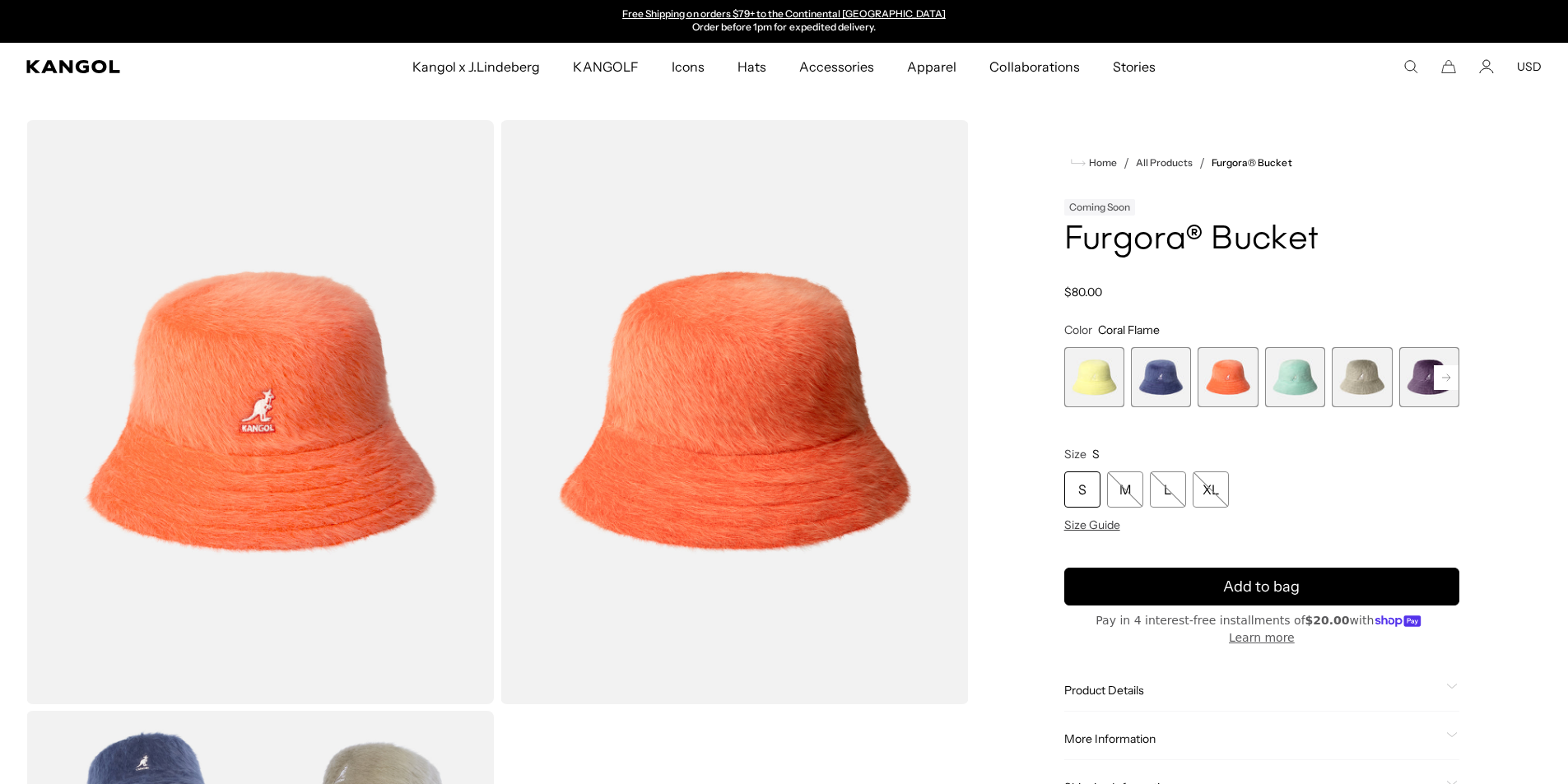
click at [1369, 385] on span "5 of 10" at bounding box center [1361, 377] width 60 height 60
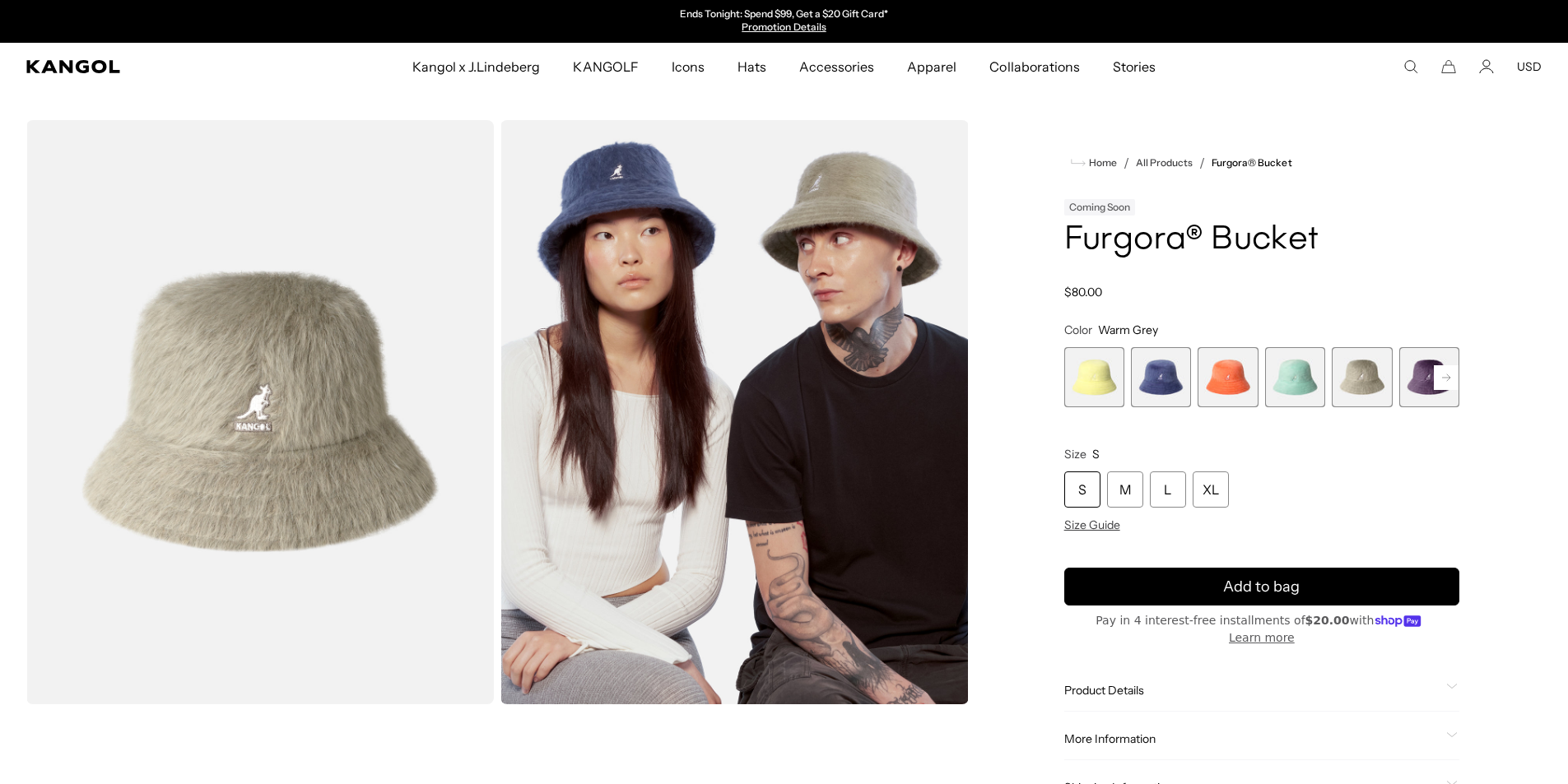
click at [1440, 371] on rect at bounding box center [1447, 378] width 25 height 25
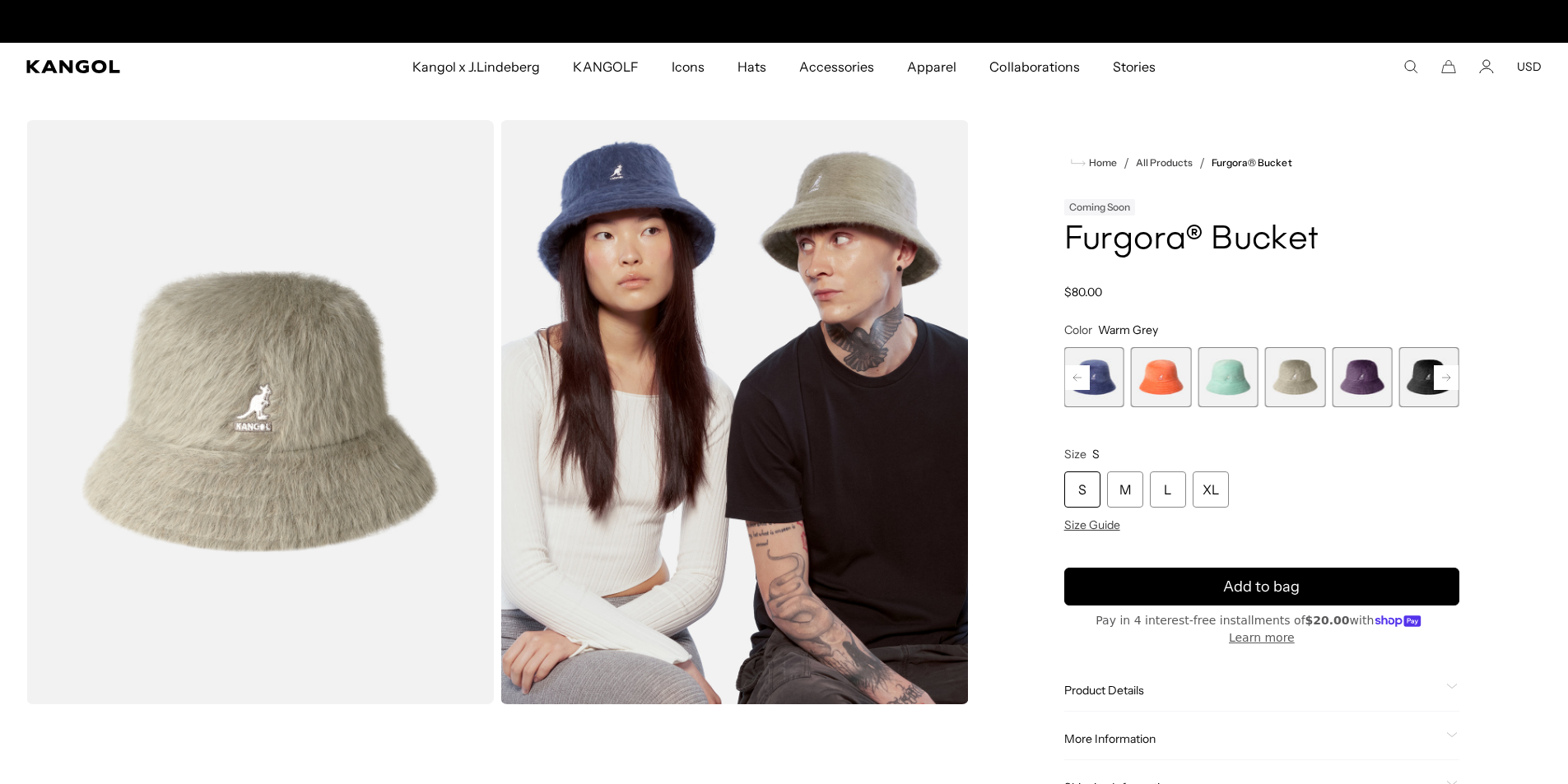
click at [1428, 387] on span "7 of 10" at bounding box center [1428, 377] width 60 height 60
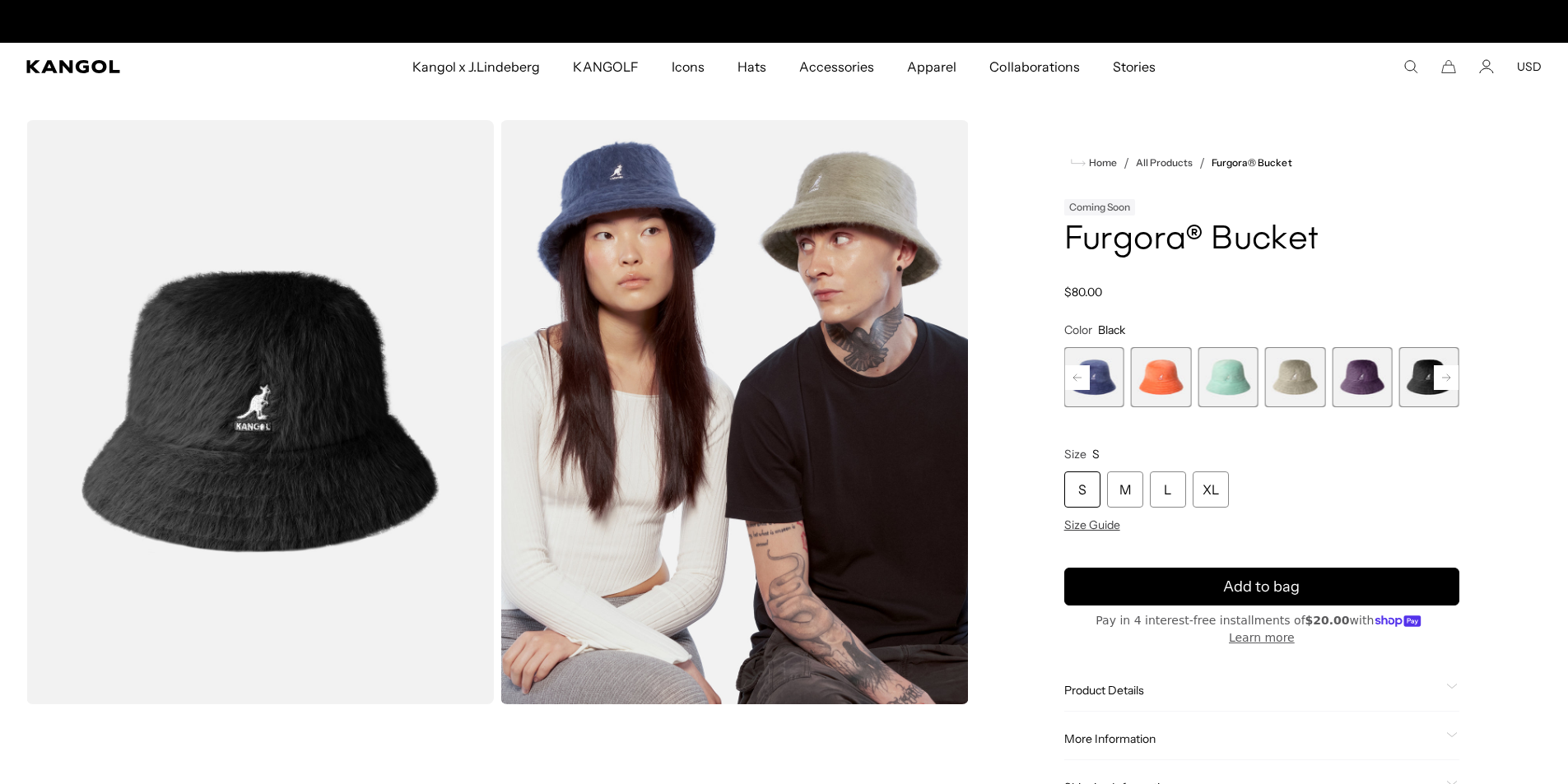
click at [1452, 373] on rect at bounding box center [1447, 378] width 25 height 25
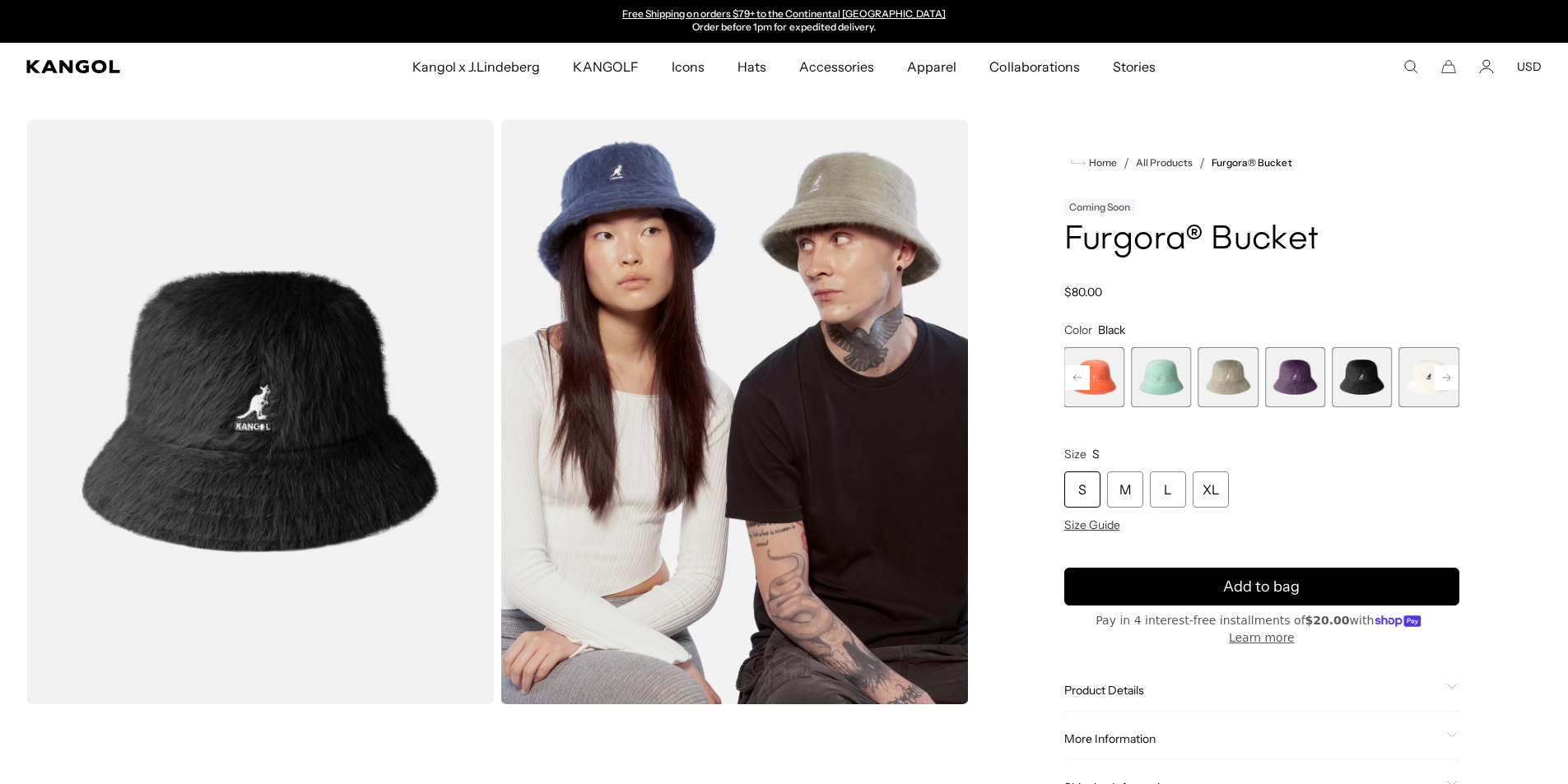
click at [1452, 373] on rect at bounding box center [1447, 378] width 25 height 25
click at [1452, 373] on span "10 of 10" at bounding box center [1428, 377] width 60 height 60
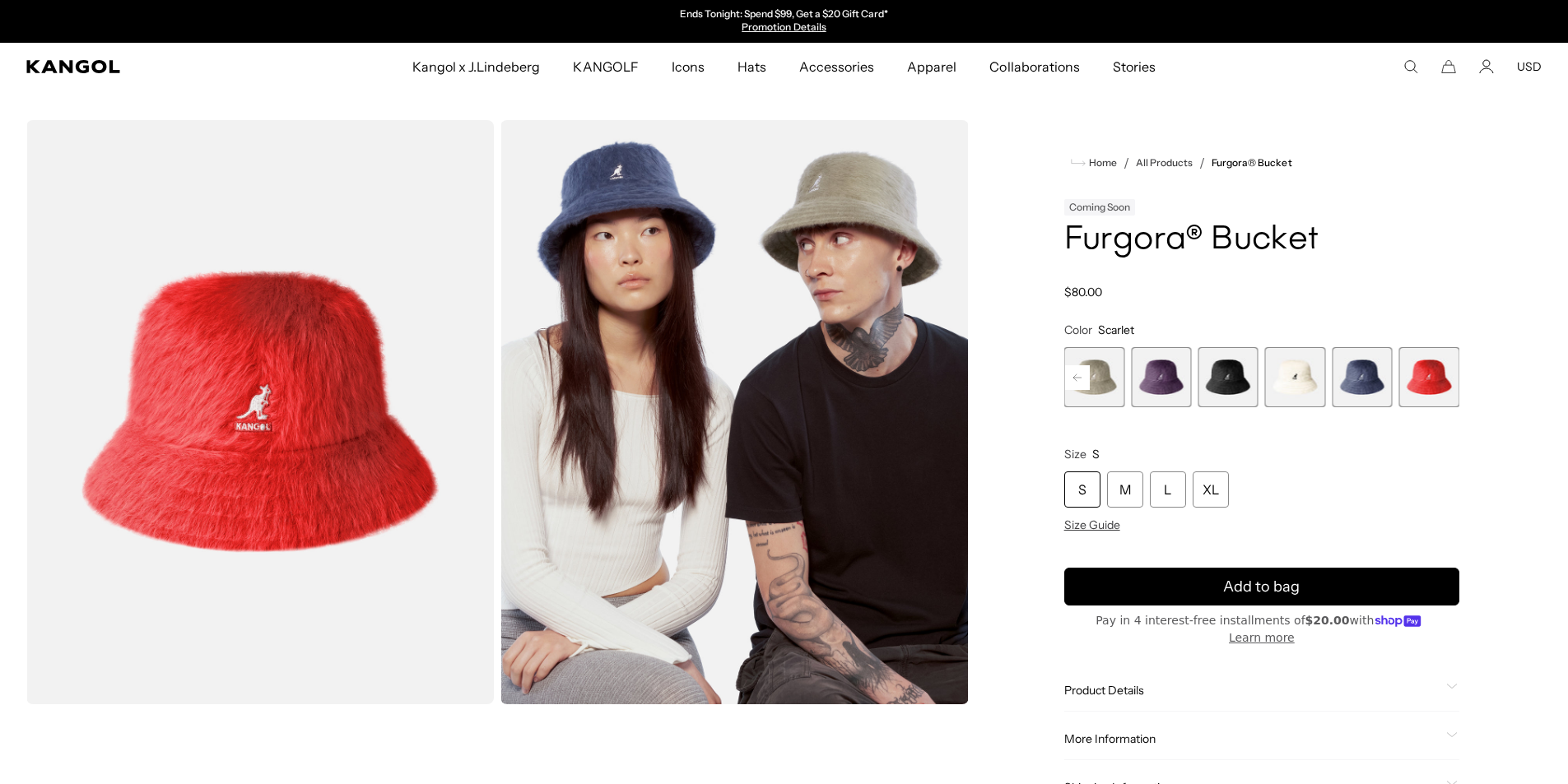
click at [1084, 375] on rect at bounding box center [1077, 378] width 25 height 25
click at [1083, 375] on rect at bounding box center [1077, 378] width 25 height 25
click at [1082, 376] on rect at bounding box center [1077, 378] width 25 height 25
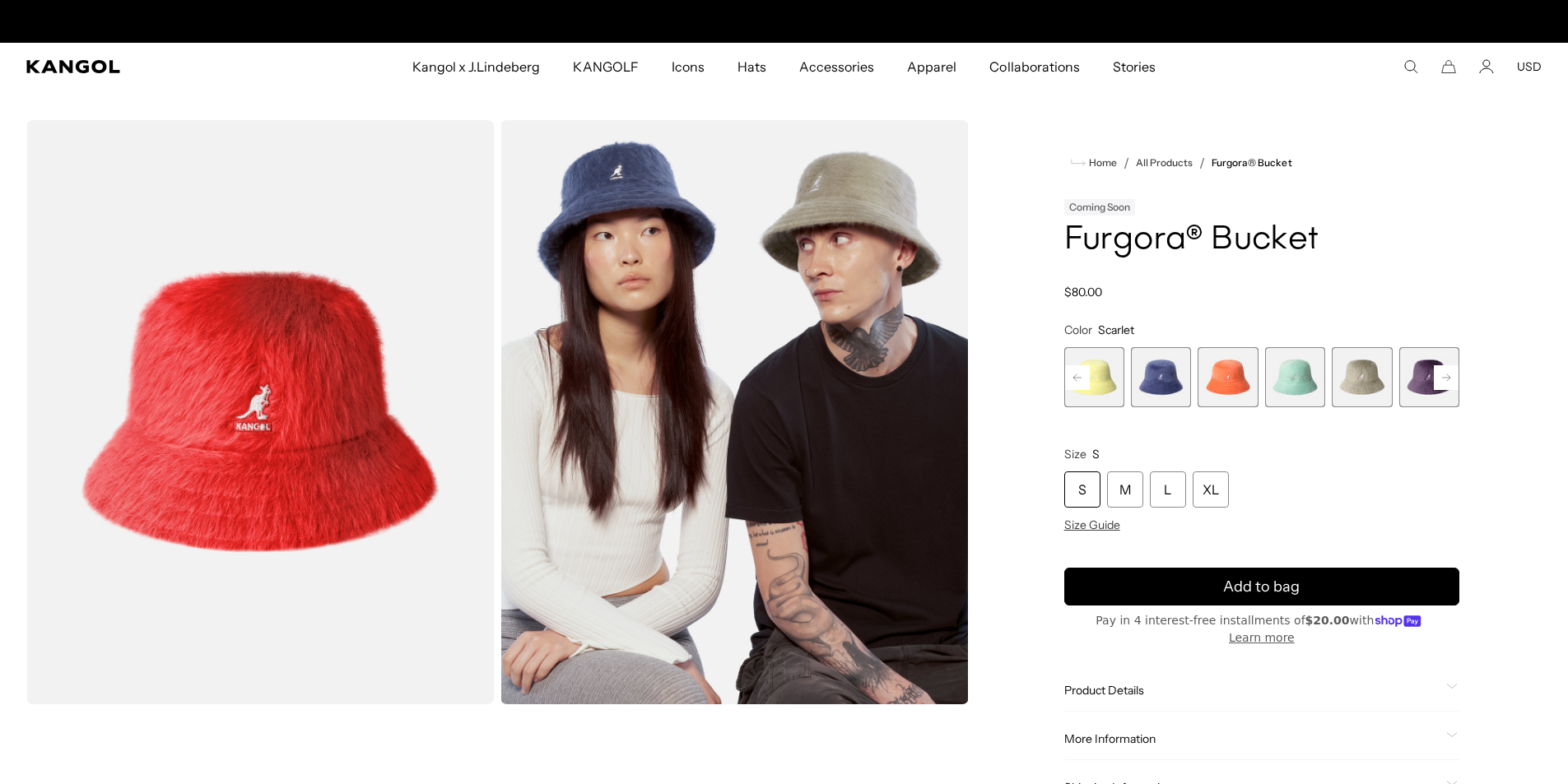
scroll to position [0, 339]
click at [1082, 376] on div "Previous Next Butter Chiffon Variant sold out or unavailable Hazy Indigo Varian…" at bounding box center [1261, 377] width 395 height 60
click at [1095, 395] on span "1 of 10" at bounding box center [1093, 377] width 60 height 60
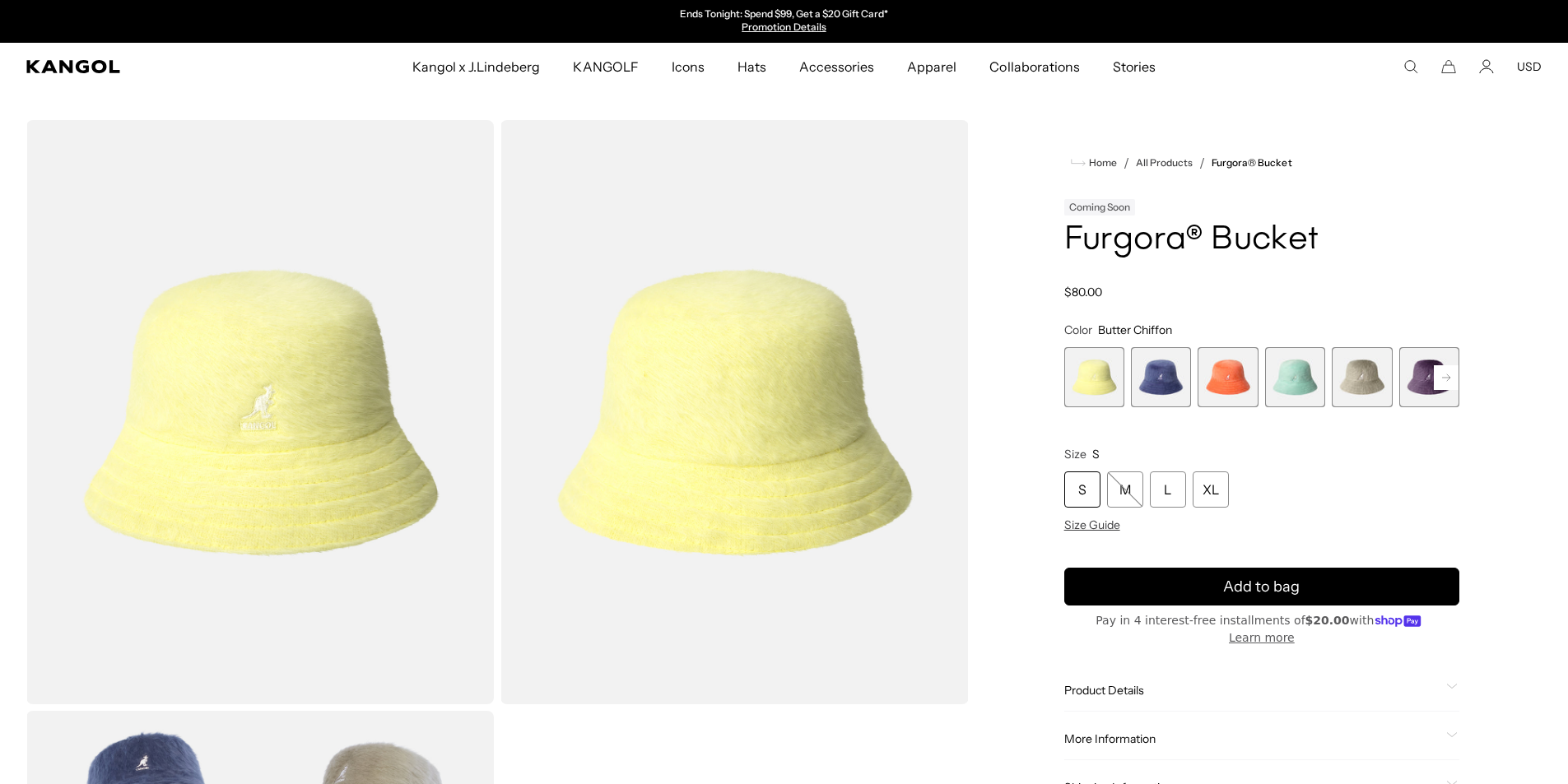
click at [1167, 369] on span "2 of 10" at bounding box center [1161, 377] width 60 height 60
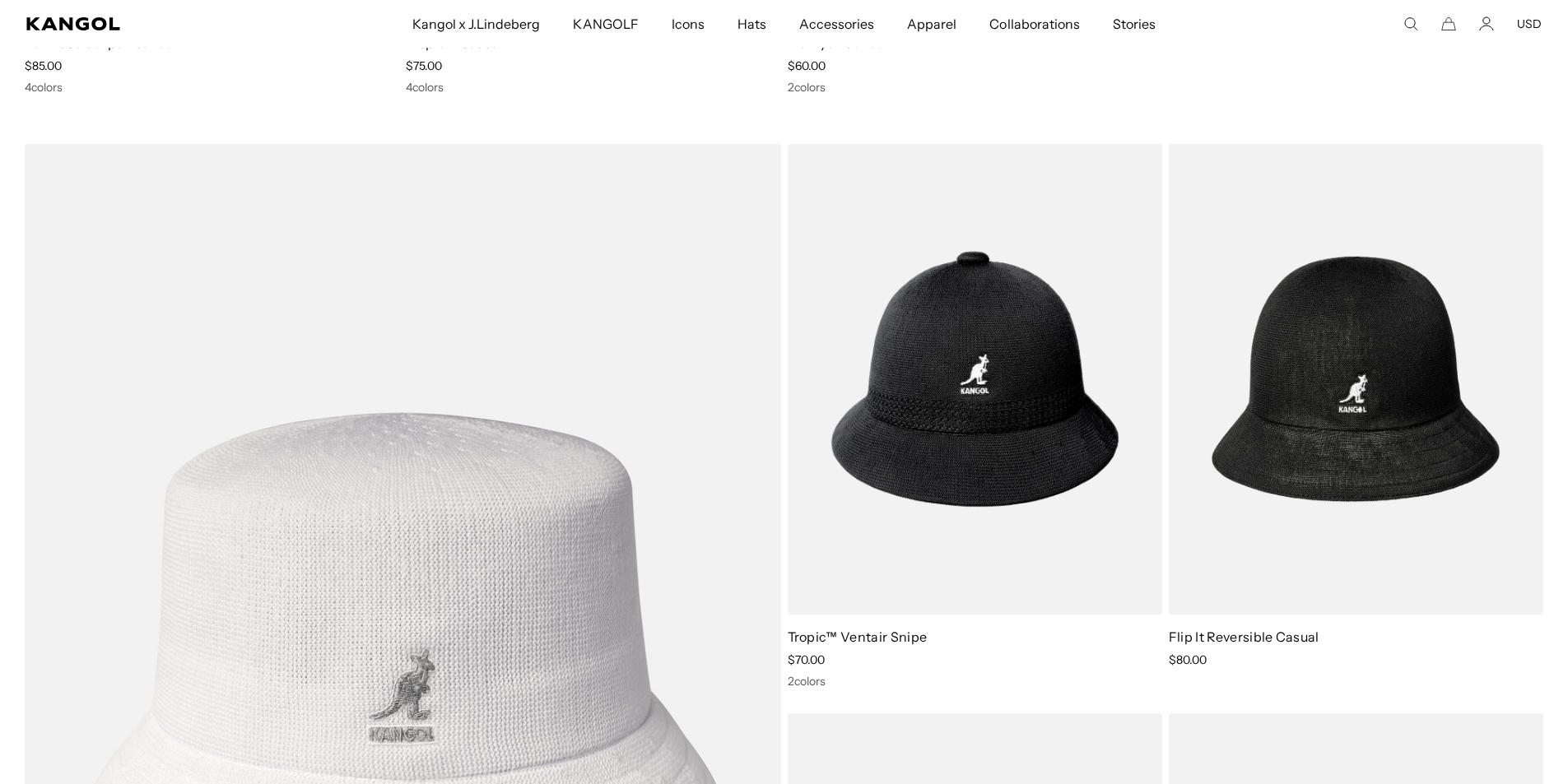
click at [1460, 405] on img at bounding box center [1355, 380] width 375 height 471
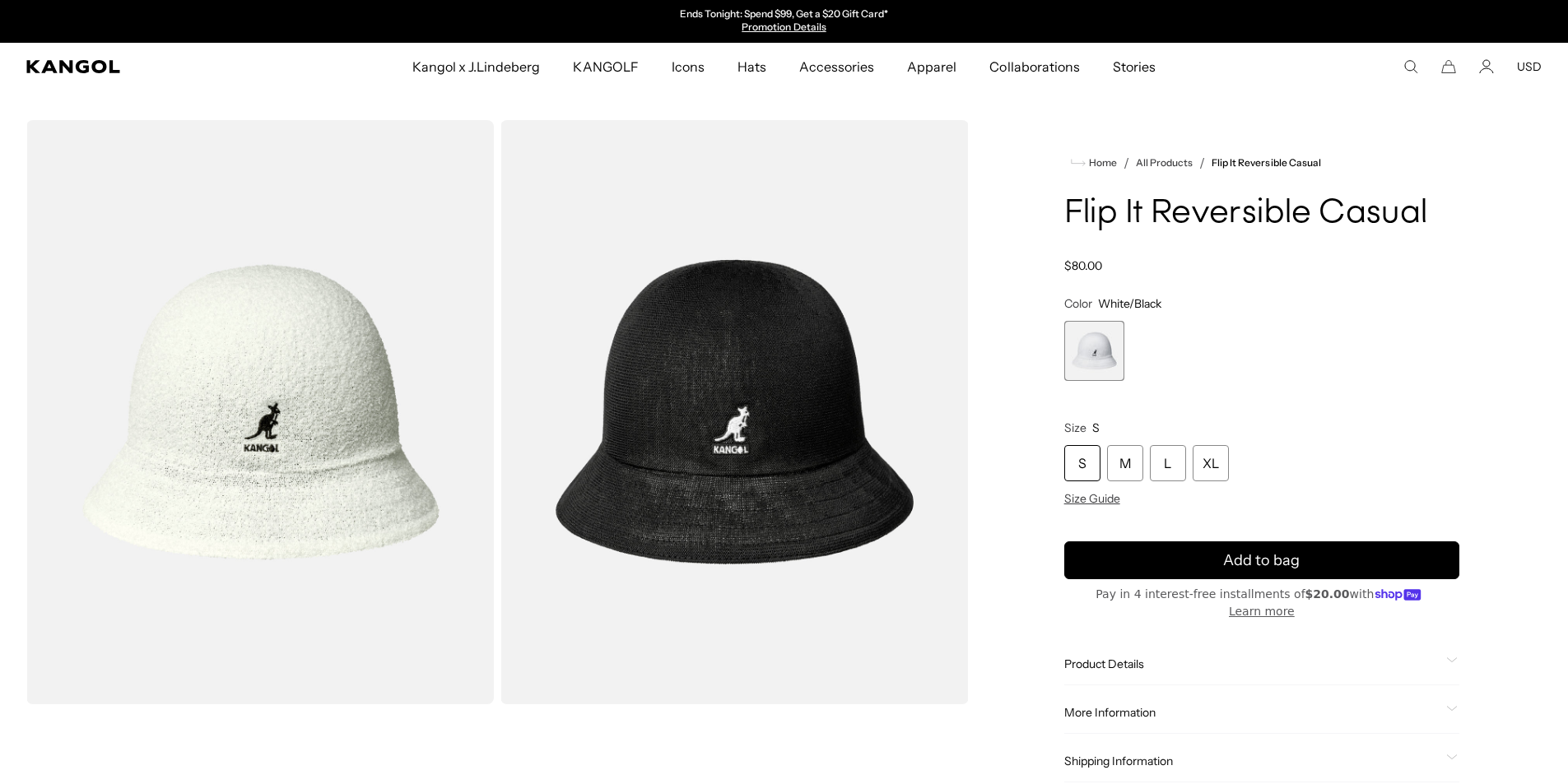
click at [1092, 362] on span "1 of 1" at bounding box center [1093, 350] width 60 height 60
click at [1175, 465] on div "L" at bounding box center [1168, 463] width 36 height 36
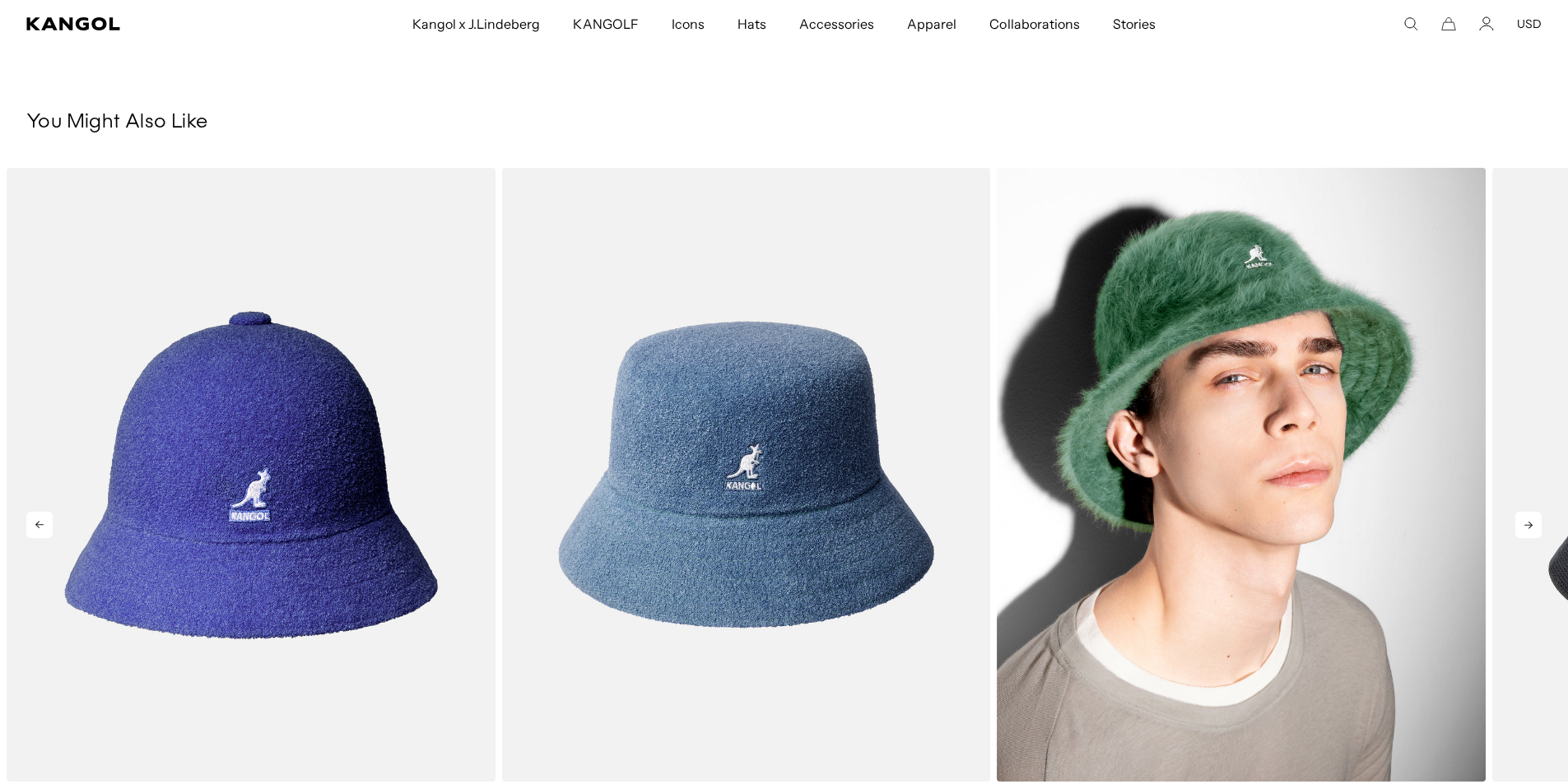
scroll to position [823, 0]
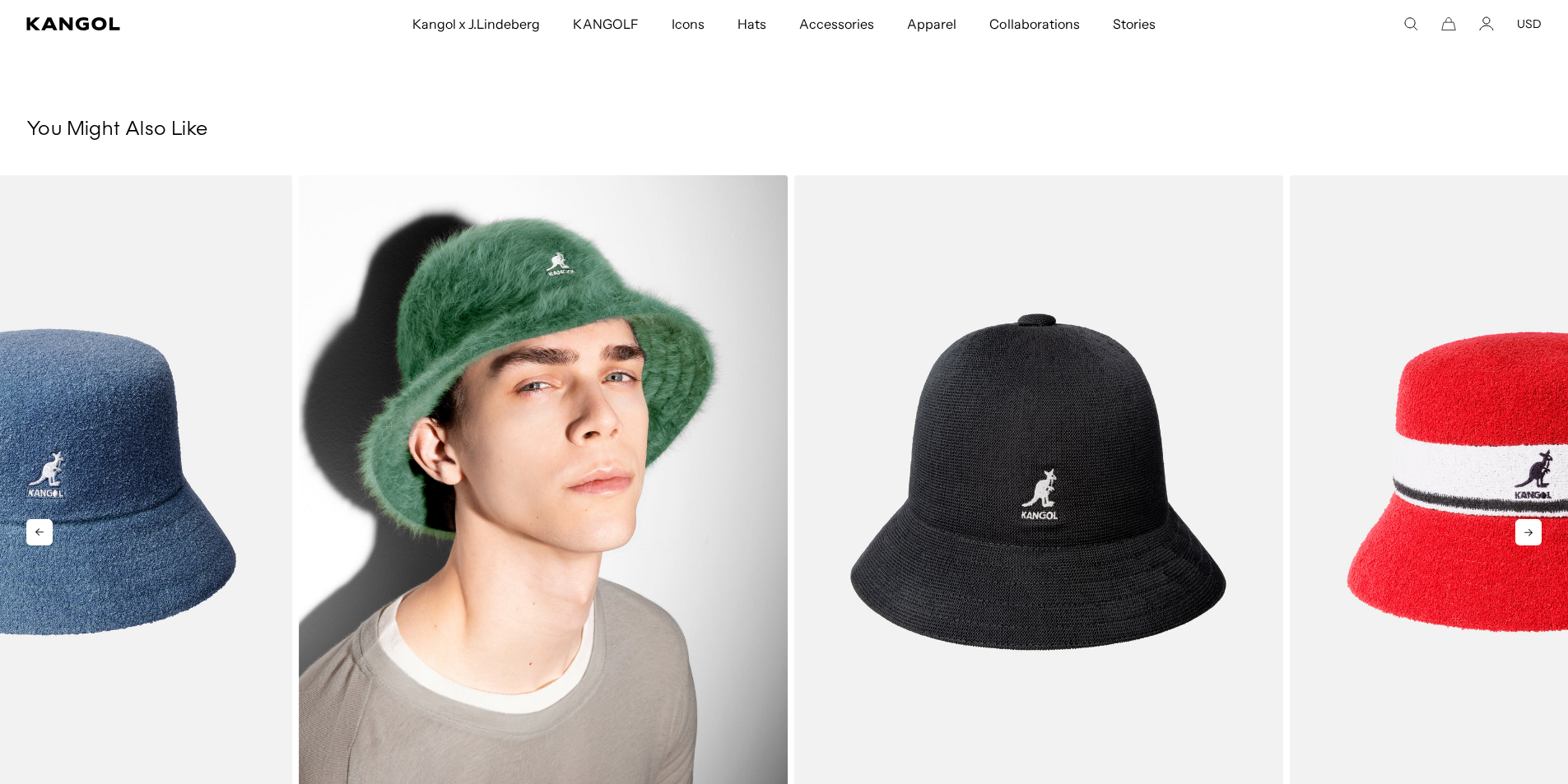
drag, startPoint x: 1250, startPoint y: 401, endPoint x: 552, endPoint y: 323, distance: 702.3
click at [552, 323] on img "3 of 5" at bounding box center [543, 482] width 489 height 613
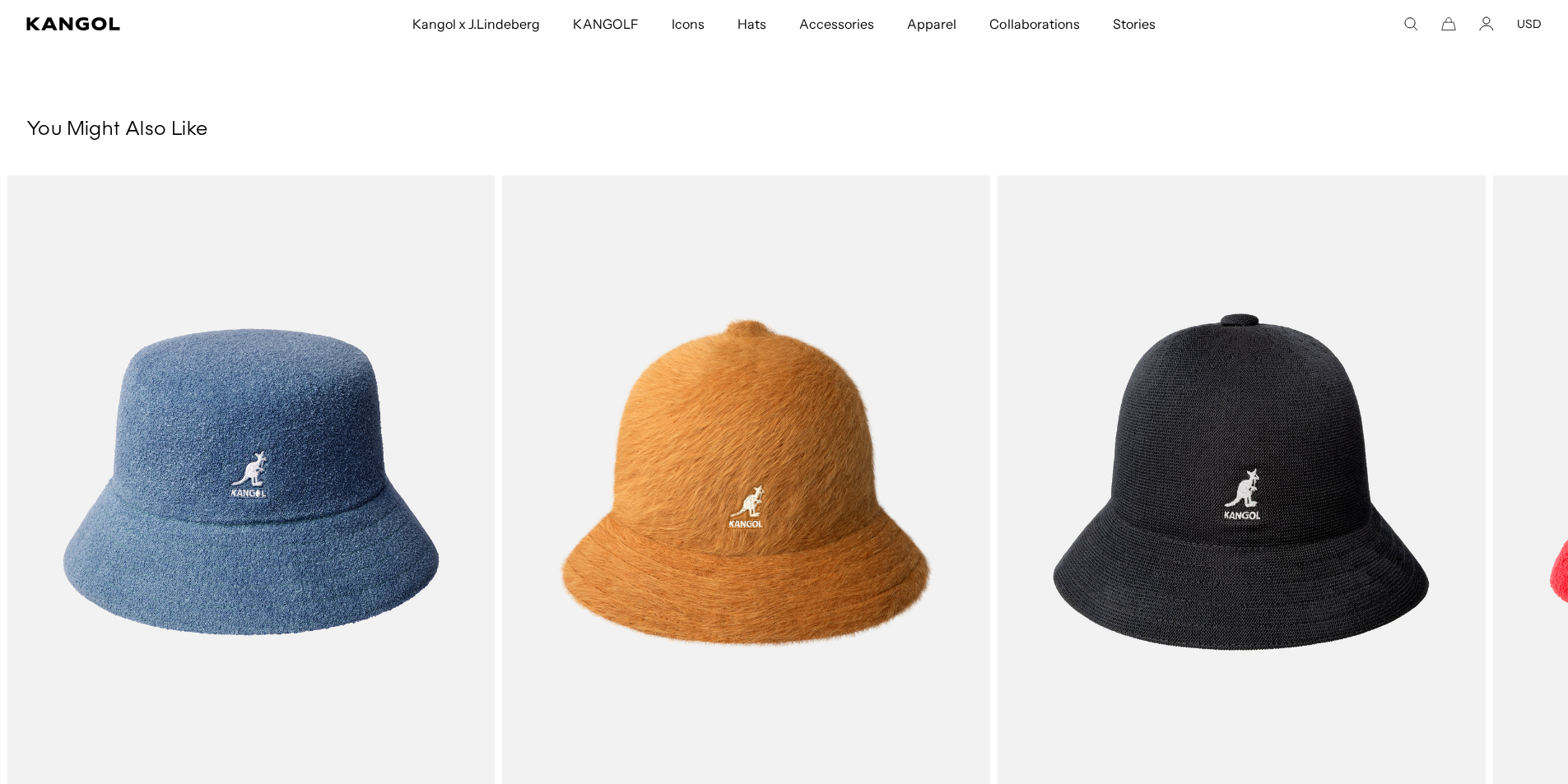
scroll to position [0, 0]
click at [1530, 530] on icon at bounding box center [1528, 533] width 9 height 8
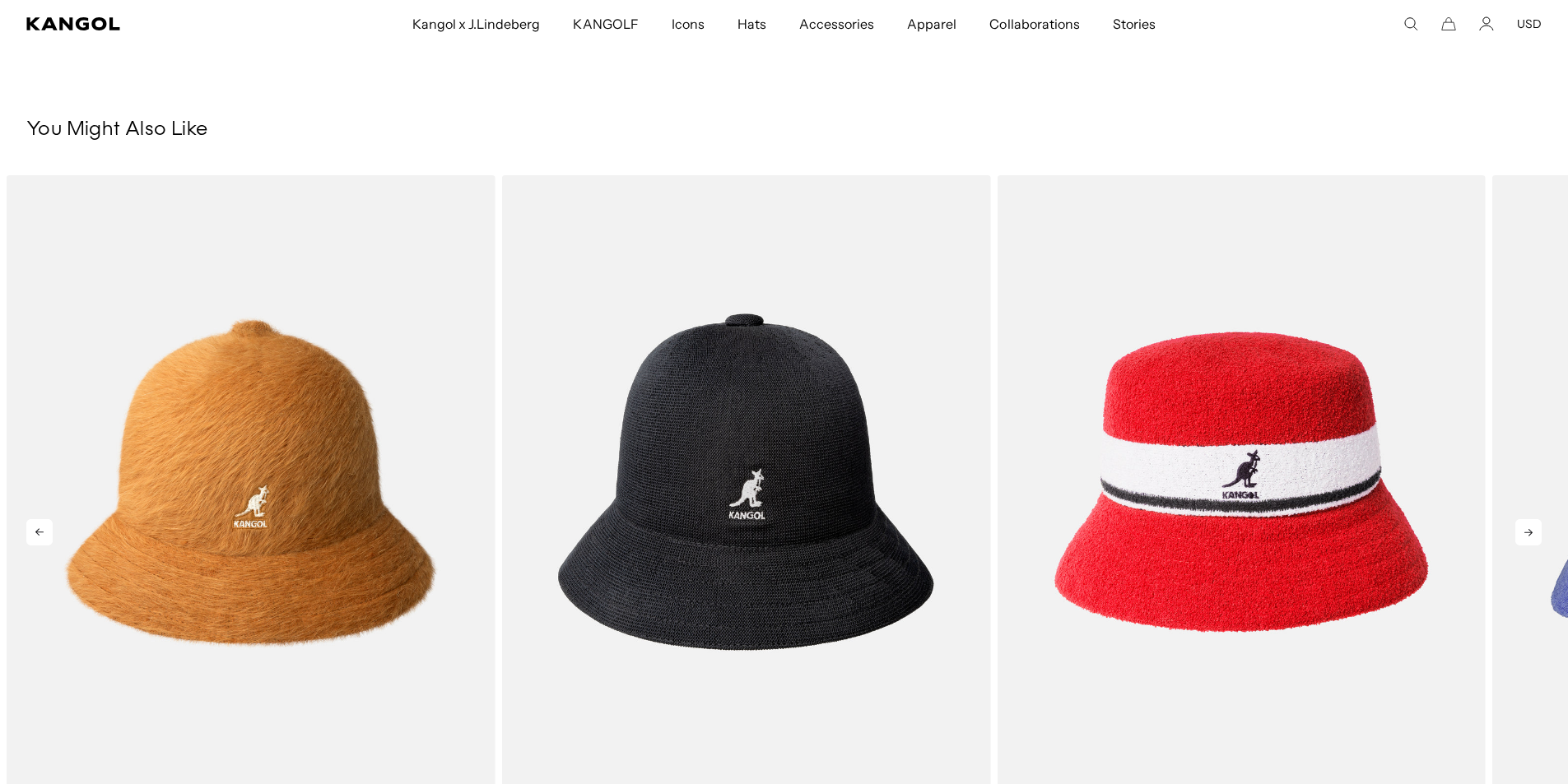
scroll to position [0, 339]
click at [1530, 530] on icon at bounding box center [1528, 533] width 9 height 8
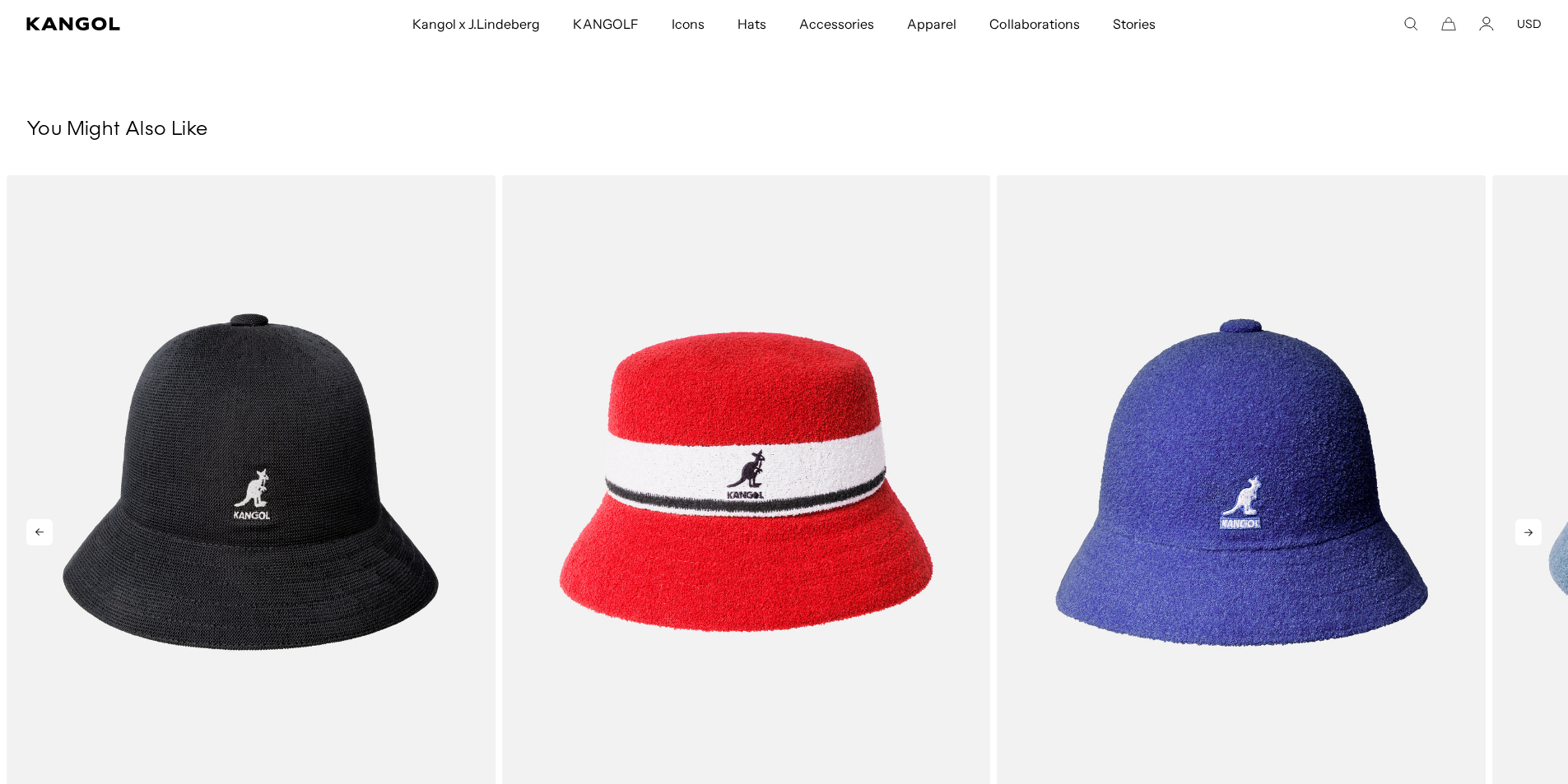
click at [1530, 519] on icon at bounding box center [1529, 532] width 27 height 27
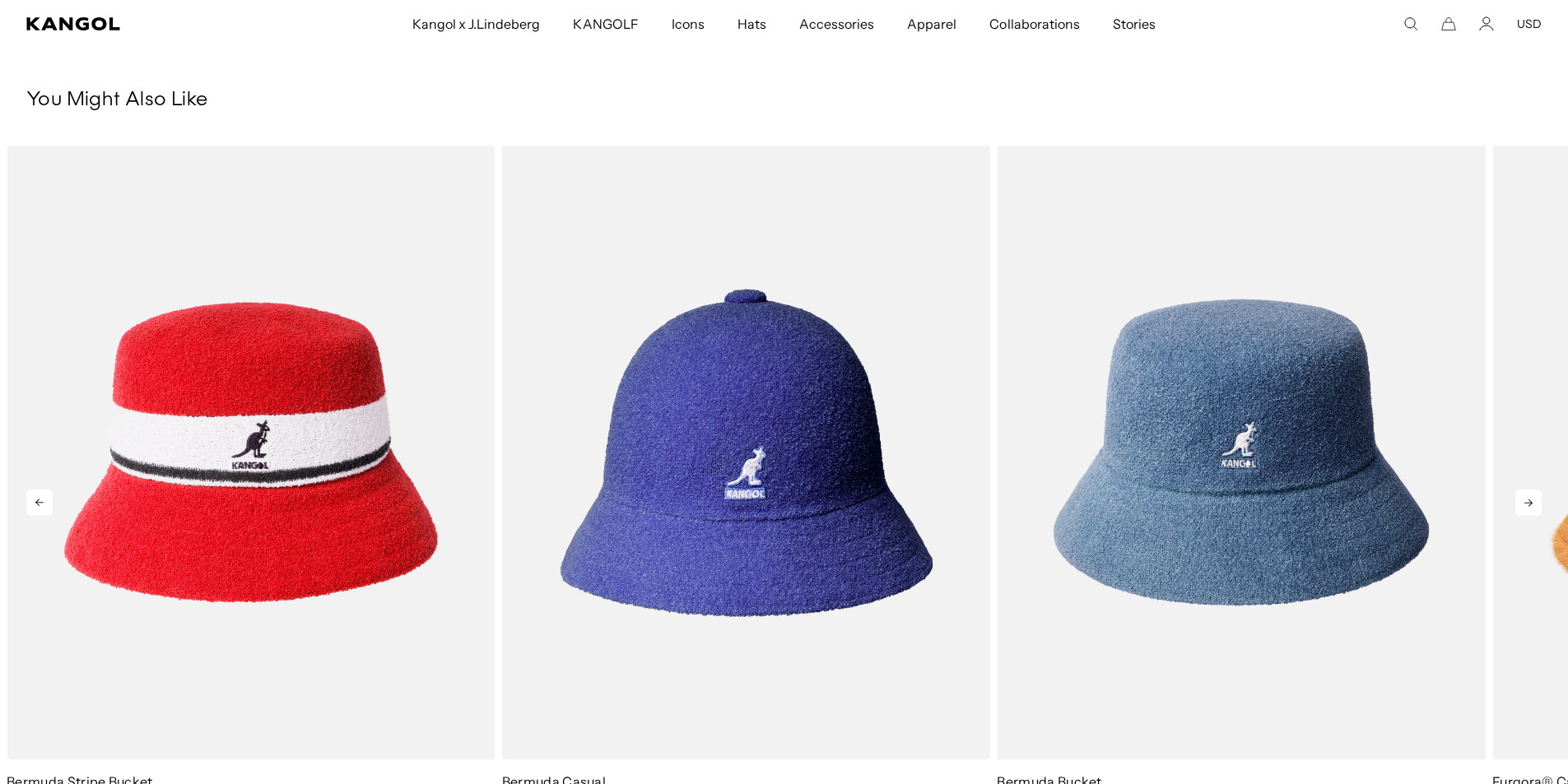
scroll to position [823, 0]
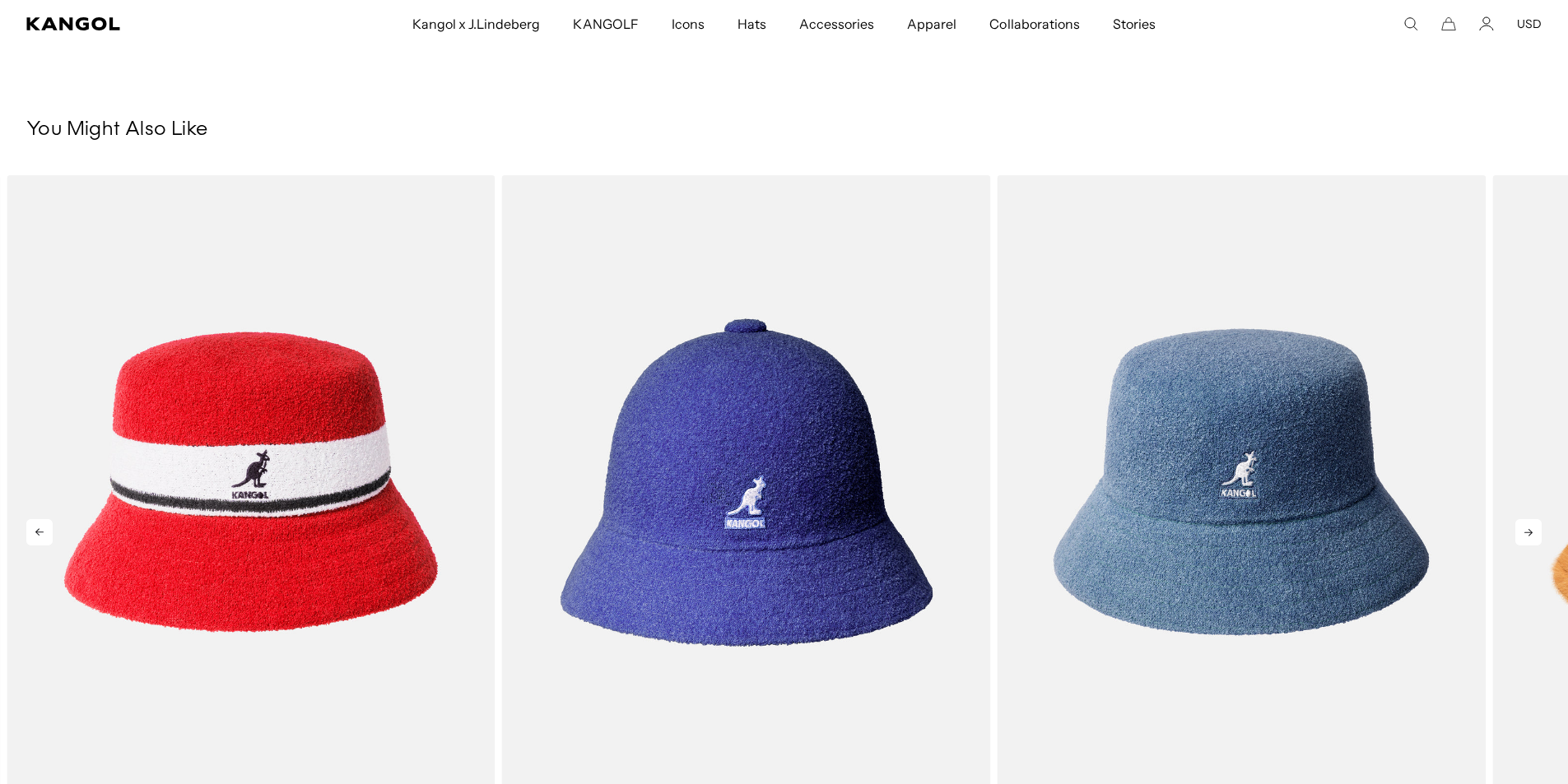
click at [1530, 519] on icon at bounding box center [1529, 532] width 27 height 27
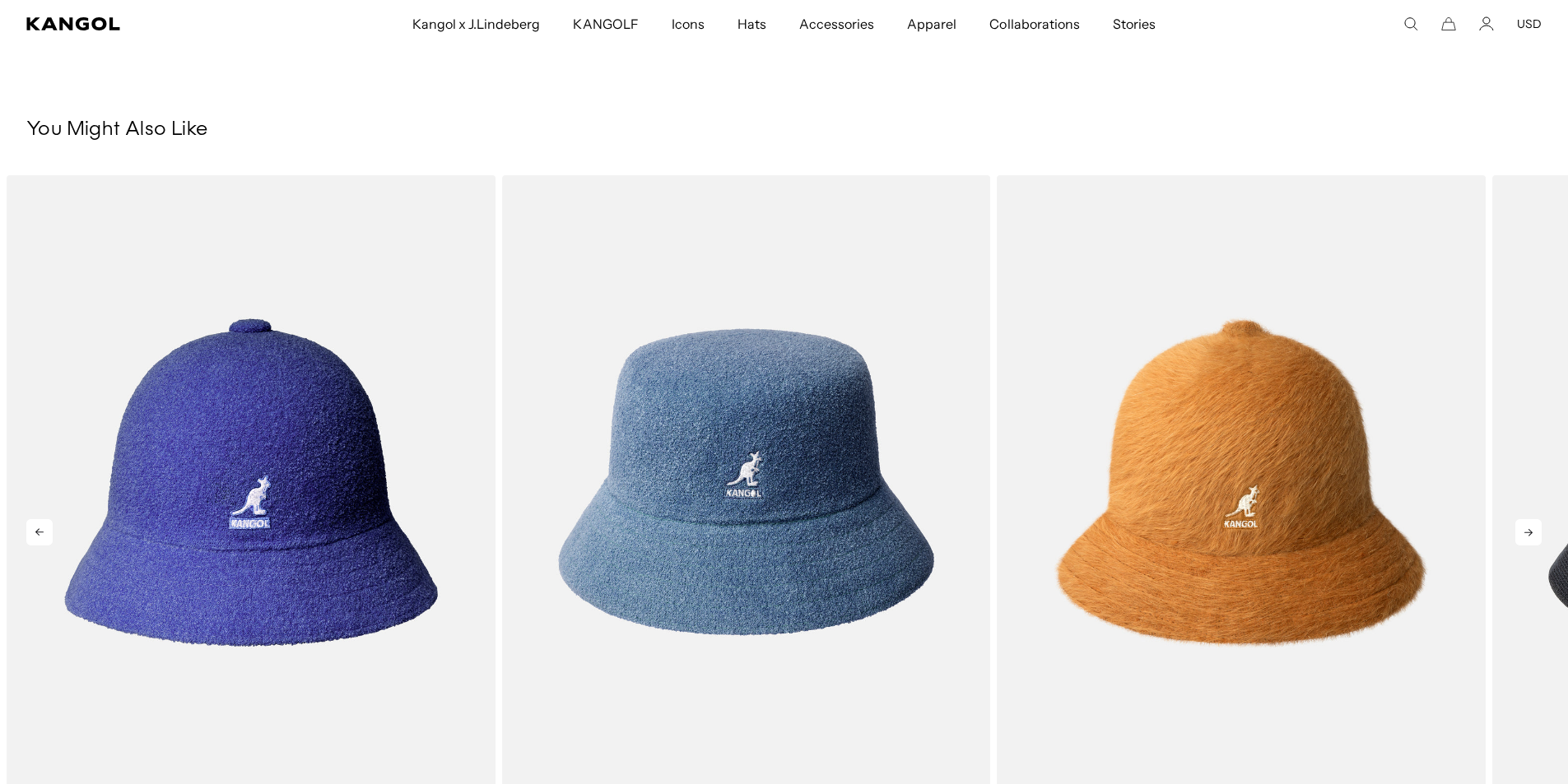
scroll to position [0, 339]
click at [1530, 519] on icon at bounding box center [1529, 532] width 27 height 27
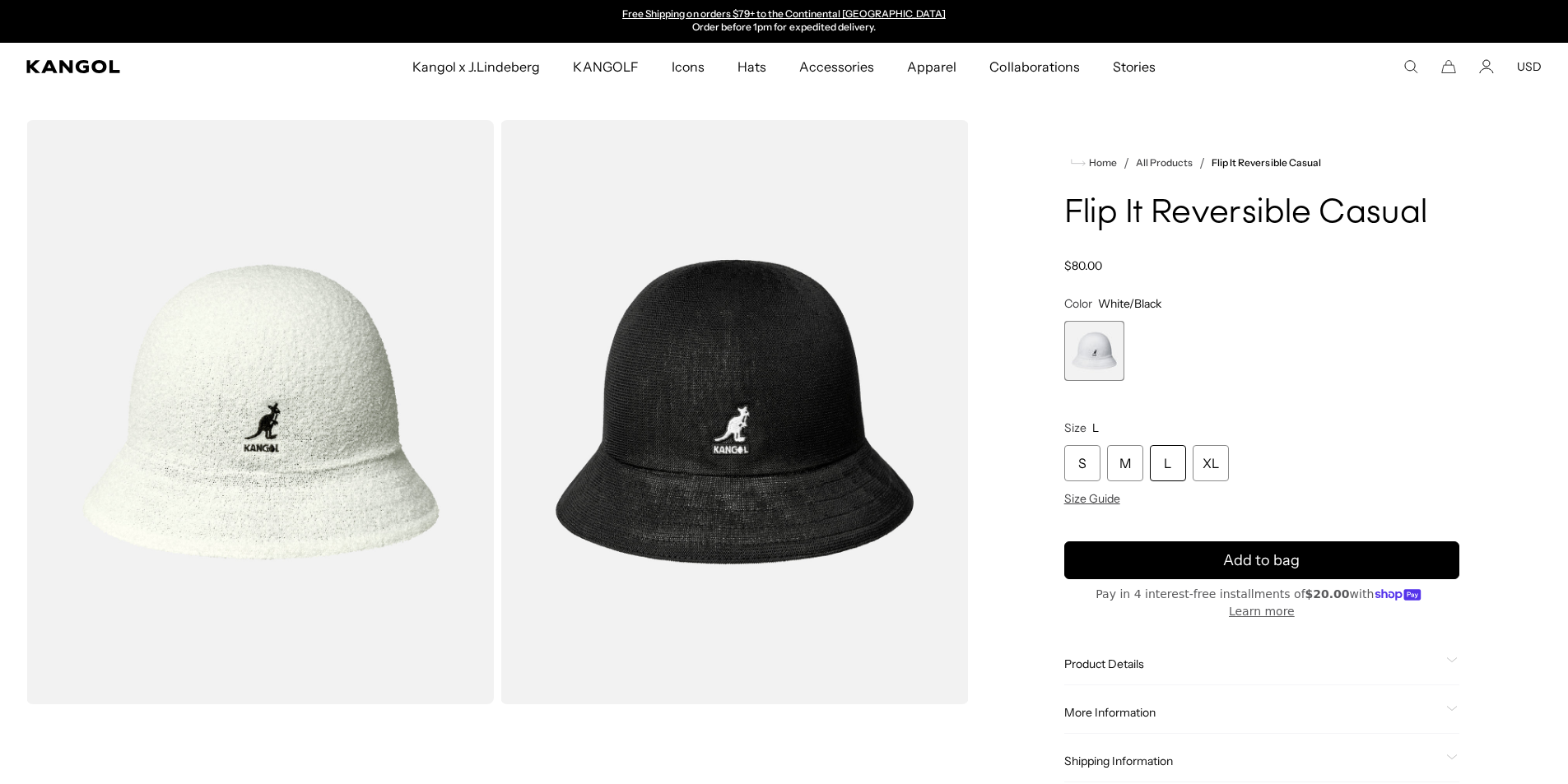
click at [1509, 673] on div "Home / All Products / Flip It Reversible Casual Flip It Reversible Casual Regul…" at bounding box center [1262, 468] width 560 height 696
click at [14, 448] on div "Loading... Home / All Products / Flip It Reversible Casual Flip It Reversible C…" at bounding box center [784, 468] width 1568 height 696
